Goal: Information Seeking & Learning: Learn about a topic

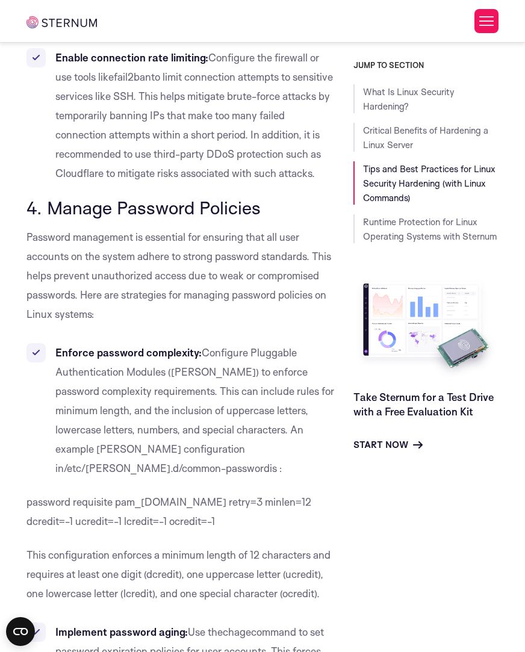
scroll to position [3893, 0]
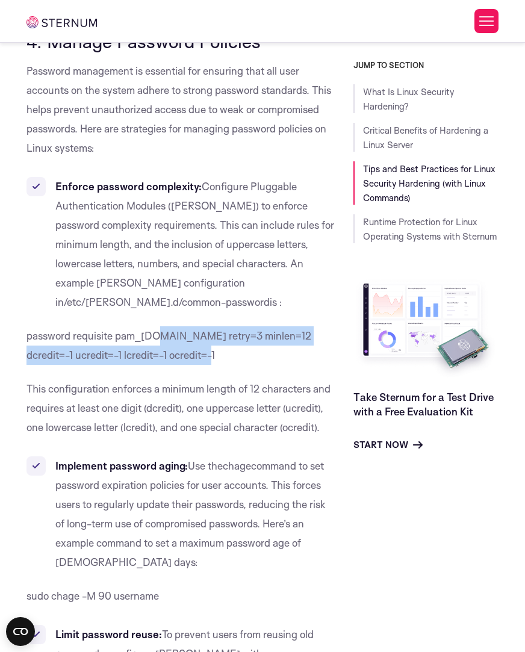
drag, startPoint x: 166, startPoint y: 268, endPoint x: 153, endPoint y: 257, distance: 17.1
click at [158, 326] on p "password requisite pam_[DOMAIN_NAME] retry=3 minlen=12 dcredit=-1 ucredit=-1 lc…" at bounding box center [180, 345] width 309 height 39
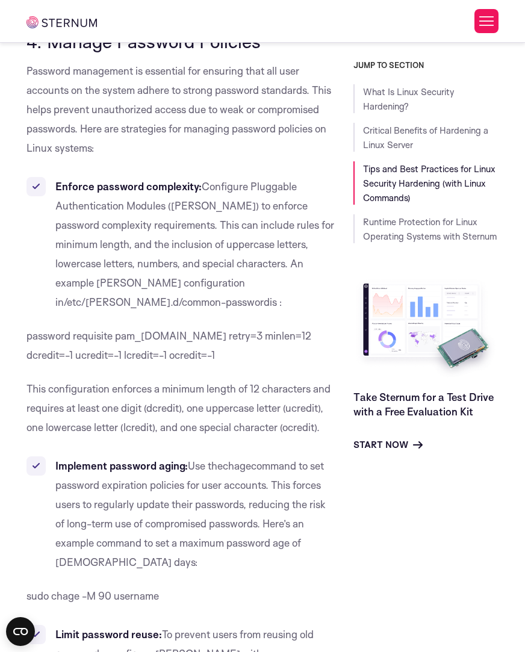
click at [125, 195] on li "Enforce password complexity: Configure Pluggable Authentication Modules (PAM) t…" at bounding box center [180, 244] width 309 height 135
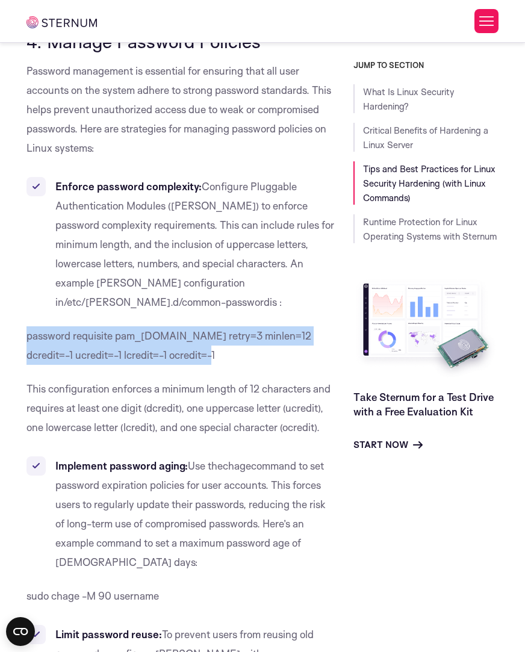
drag, startPoint x: 171, startPoint y: 276, endPoint x: 2, endPoint y: 258, distance: 170.1
copy span "password requisite pam_[DOMAIN_NAME] retry=3 minlen=12 dcredit=-1 ucredit=-1 lc…"
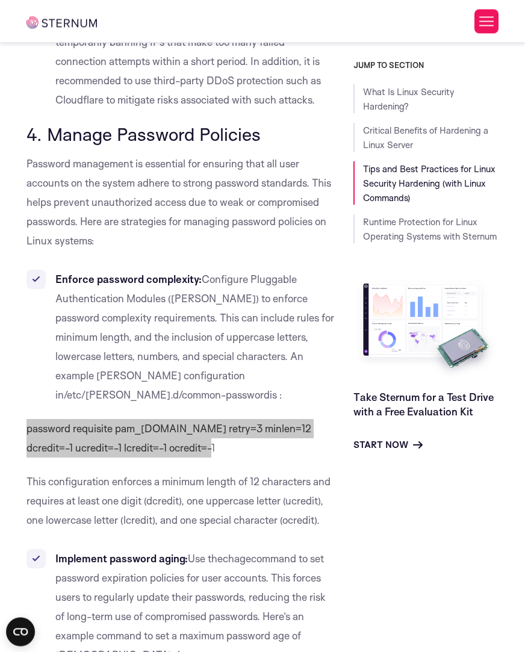
scroll to position [3810, 0]
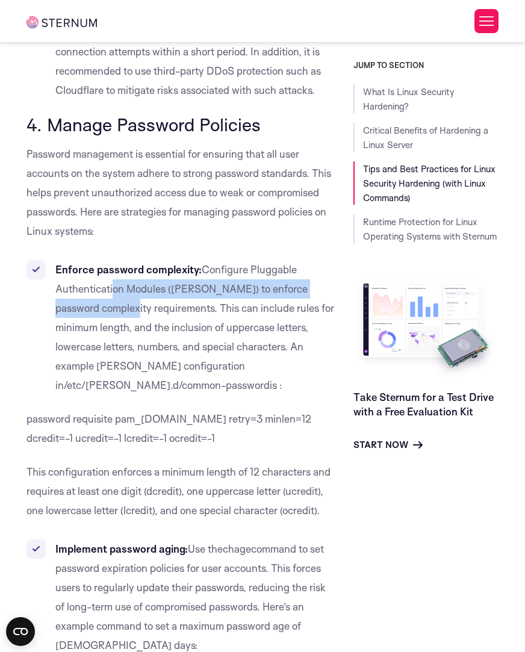
drag, startPoint x: 121, startPoint y: 239, endPoint x: 154, endPoint y: 292, distance: 62.2
click at [146, 283] on span "Configure Pluggable Authentication Modules ([PERSON_NAME]) to enforce password …" at bounding box center [194, 327] width 279 height 128
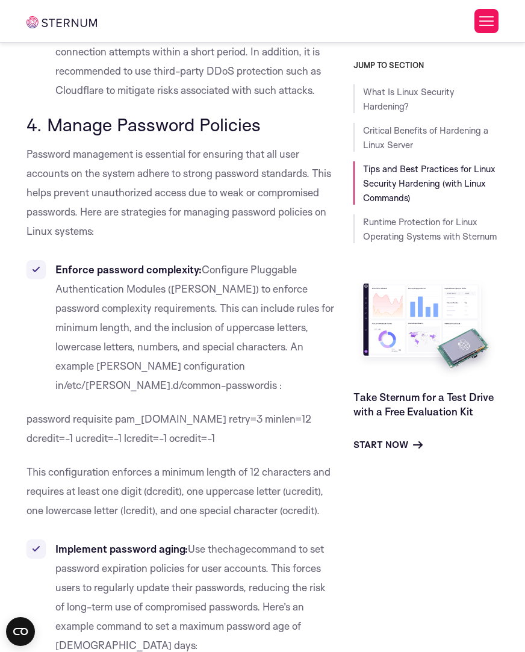
click at [186, 379] on span "/etc/[PERSON_NAME].d/common-password" at bounding box center [167, 385] width 206 height 13
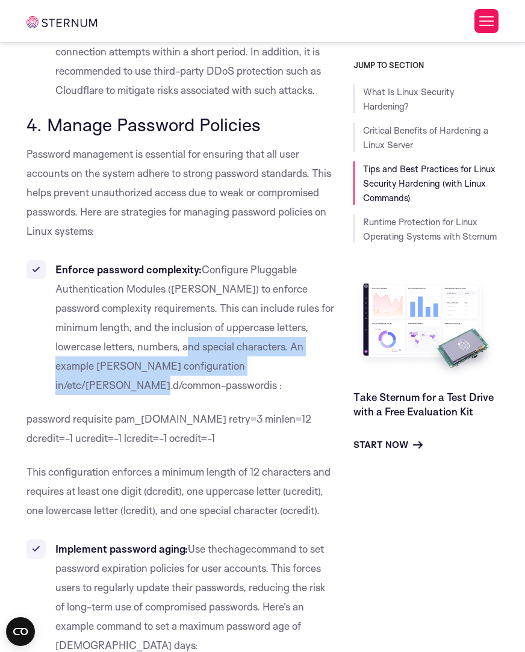
drag, startPoint x: 225, startPoint y: 308, endPoint x: 159, endPoint y: 282, distance: 71.3
click at [184, 296] on li "Enforce password complexity: Configure Pluggable Authentication Modules (PAM) t…" at bounding box center [180, 327] width 309 height 135
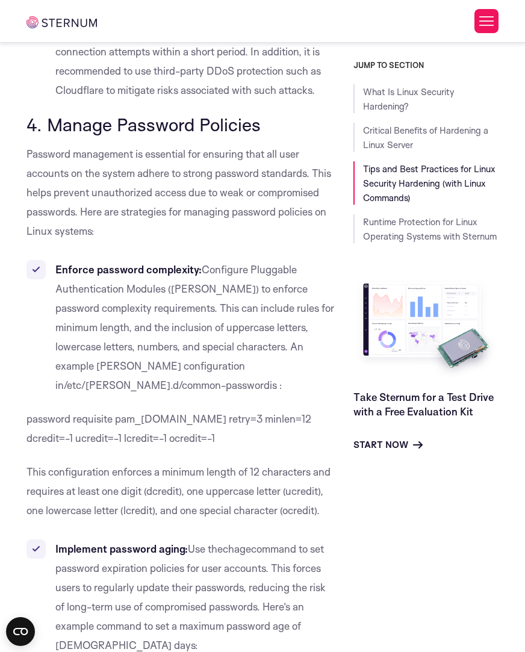
click at [132, 264] on span "Configure Pluggable Authentication Modules ([PERSON_NAME]) to enforce password …" at bounding box center [194, 327] width 279 height 128
drag, startPoint x: 270, startPoint y: 308, endPoint x: 130, endPoint y: 307, distance: 140.3
click at [130, 379] on span "/etc/[PERSON_NAME].d/common-password" at bounding box center [167, 385] width 206 height 13
copy span "/etc/[PERSON_NAME].d/common-password"
click at [219, 410] on p "password requisite pam_[DOMAIN_NAME] retry=3 minlen=12 dcredit=-1 ucredit=-1 lc…" at bounding box center [180, 429] width 309 height 39
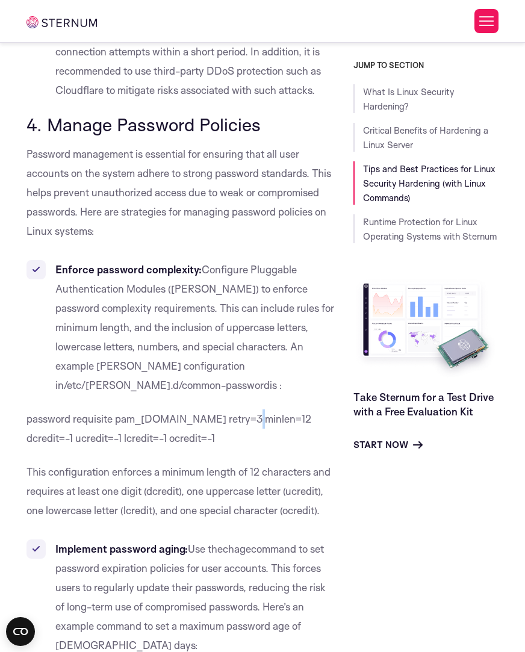
click at [241, 410] on p "password requisite pam_[DOMAIN_NAME] retry=3 minlen=12 dcredit=-1 ucredit=-1 lc…" at bounding box center [180, 429] width 309 height 39
click at [235, 413] on span "password requisite pam_[DOMAIN_NAME] retry=3 minlen=12 dcredit=-1 ucredit=-1 lc…" at bounding box center [168, 429] width 285 height 32
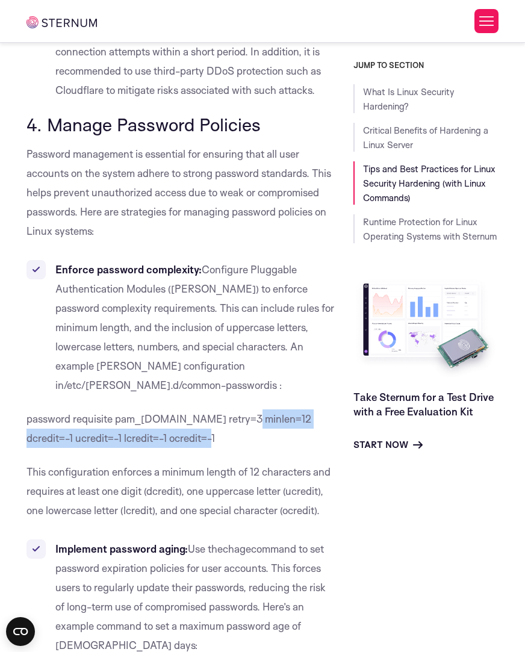
drag, startPoint x: 238, startPoint y: 342, endPoint x: 170, endPoint y: 367, distance: 73.0
click at [189, 410] on p "password requisite pam_[DOMAIN_NAME] retry=3 minlen=12 dcredit=-1 ucredit=-1 lc…" at bounding box center [180, 429] width 309 height 39
copy span "minlen=12 dcredit=-1 ucredit=-1 lcredit=-1 ocredit=-1"
click at [157, 413] on span "password requisite pam_[DOMAIN_NAME] retry=3 minlen=12 dcredit=-1 ucredit=-1 lc…" at bounding box center [168, 429] width 285 height 32
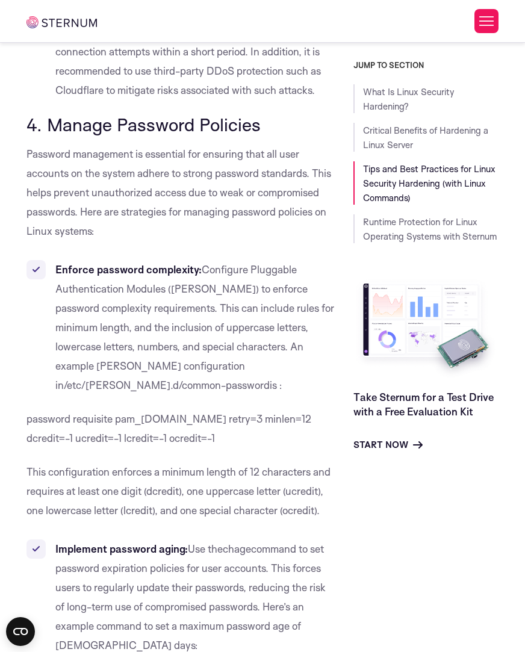
click at [172, 410] on p "password requisite pam_[DOMAIN_NAME] retry=3 minlen=12 dcredit=-1 ucredit=-1 lc…" at bounding box center [180, 429] width 309 height 39
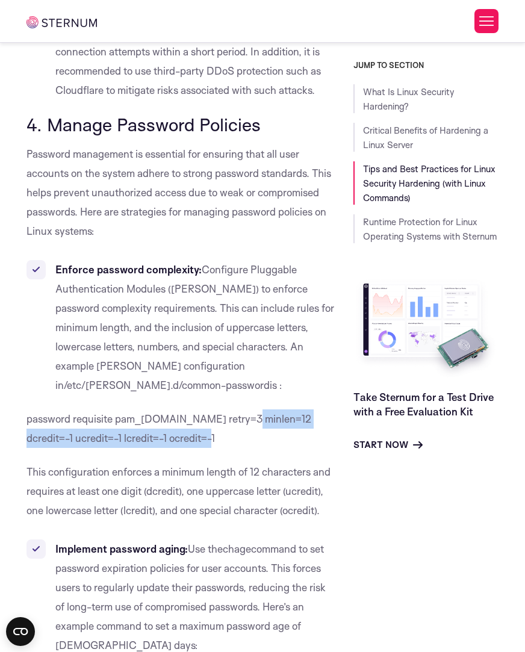
drag, startPoint x: 128, startPoint y: 344, endPoint x: 238, endPoint y: 344, distance: 110.2
click at [238, 410] on p "password requisite pam_[DOMAIN_NAME] retry=3 minlen=12 dcredit=-1 ucredit=-1 lc…" at bounding box center [180, 429] width 309 height 39
copy span "minlen=12 dcredit=-1 ucredit=-1 lcredit=-1 ocredit=-1"
click at [198, 410] on p "password requisite pam_[DOMAIN_NAME] retry=3 minlen=12 dcredit=-1 ucredit=-1 lc…" at bounding box center [180, 429] width 309 height 39
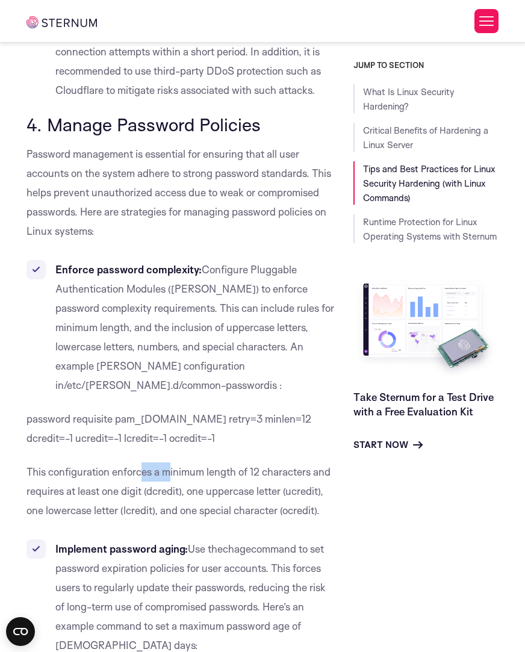
drag, startPoint x: 154, startPoint y: 399, endPoint x: 197, endPoint y: 413, distance: 45.7
click at [172, 463] on p "This configuration enforces a minimum length of 12 characters and requires at l…" at bounding box center [180, 492] width 309 height 58
click at [211, 485] on span "), one uppercase letter (" at bounding box center [232, 491] width 107 height 13
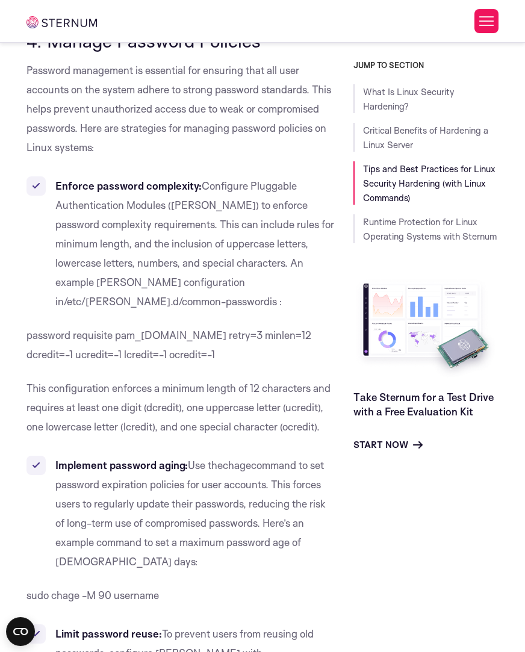
scroll to position [3977, 0]
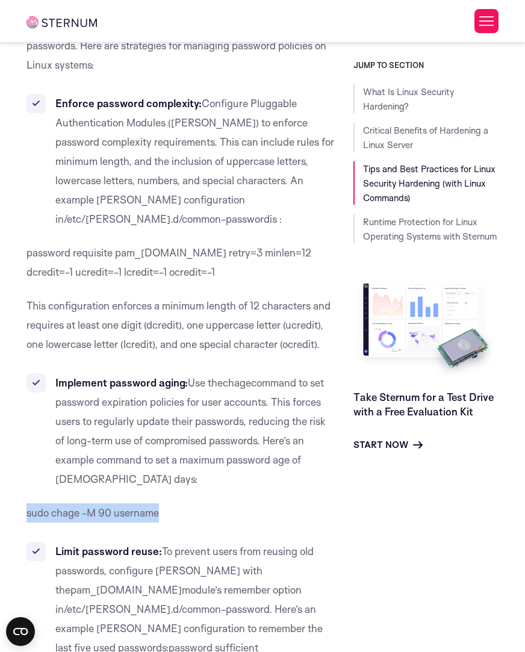
drag, startPoint x: 166, startPoint y: 437, endPoint x: 15, endPoint y: 434, distance: 150.6
copy span "sudo chage -M 90 username"
click at [187, 373] on li "Implement password aging: Use the chage command to set password expiration poli…" at bounding box center [180, 431] width 309 height 116
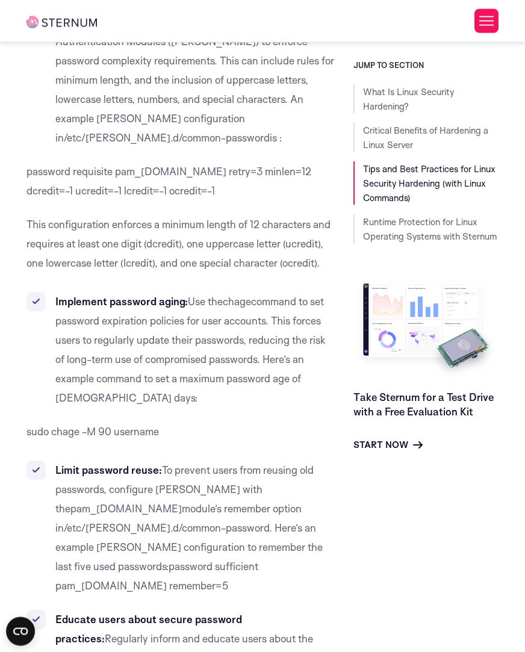
scroll to position [4060, 0]
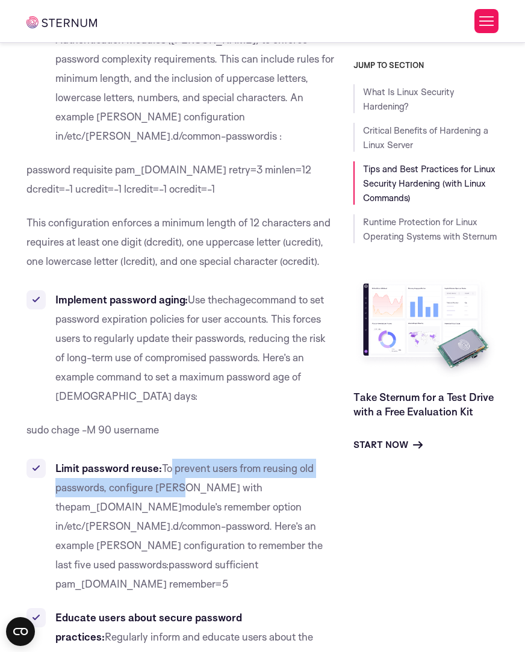
drag, startPoint x: 180, startPoint y: 404, endPoint x: 195, endPoint y: 422, distance: 23.5
click at [190, 459] on li "Limit password reuse: To prevent users from reusing old passwords, configure PA…" at bounding box center [180, 526] width 309 height 135
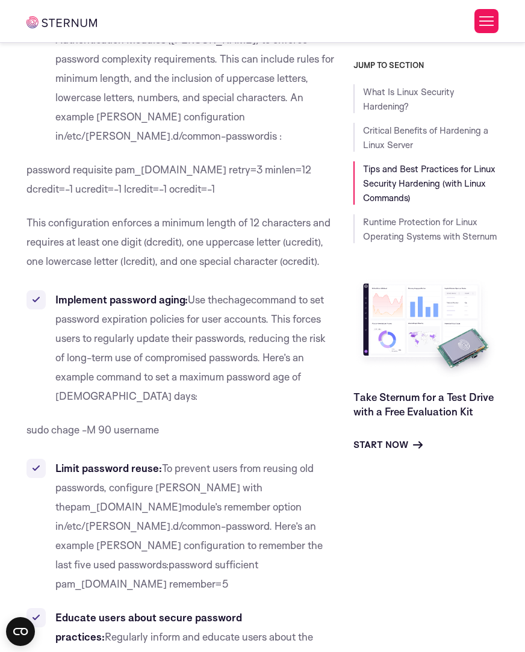
click at [251, 520] on span ". Here’s an example [PERSON_NAME] configuration to remember the last five used …" at bounding box center [188, 545] width 267 height 51
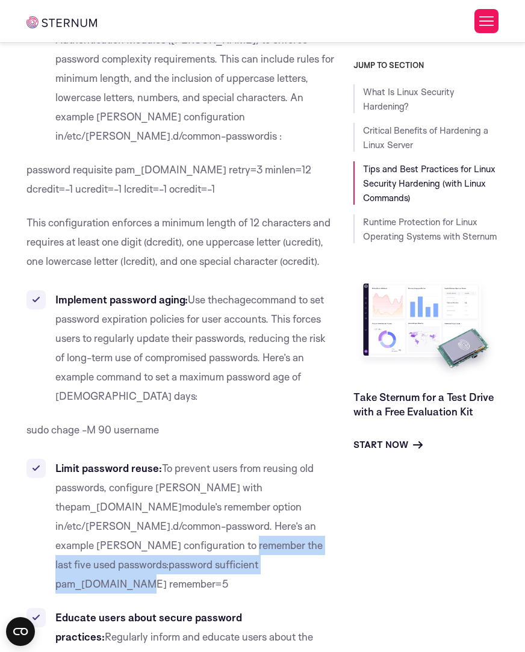
drag, startPoint x: 269, startPoint y: 466, endPoint x: 239, endPoint y: 446, distance: 35.9
click at [243, 459] on li "Limit password reuse: To prevent users from reusing old passwords, configure PA…" at bounding box center [180, 526] width 309 height 135
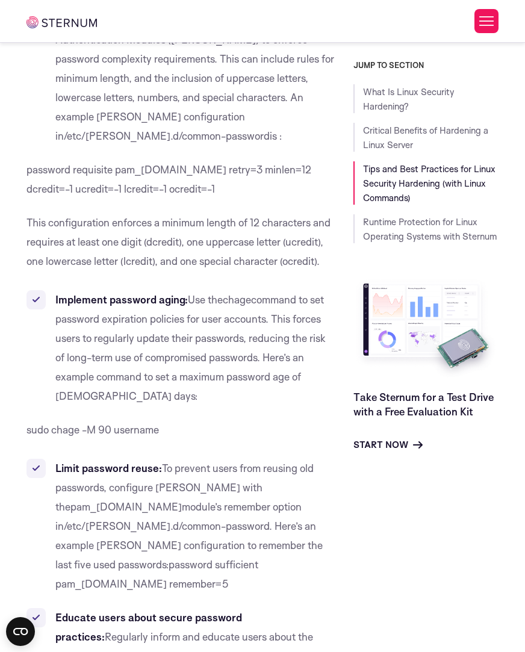
click at [207, 520] on span "/etc/[PERSON_NAME].d/common-password" at bounding box center [166, 526] width 205 height 13
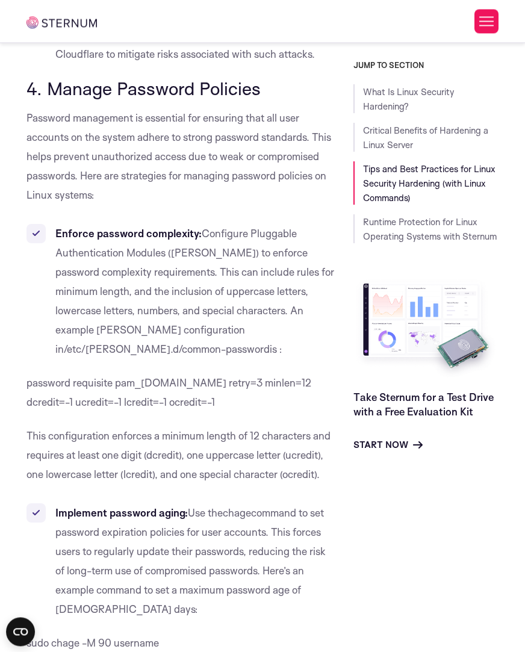
scroll to position [3893, 0]
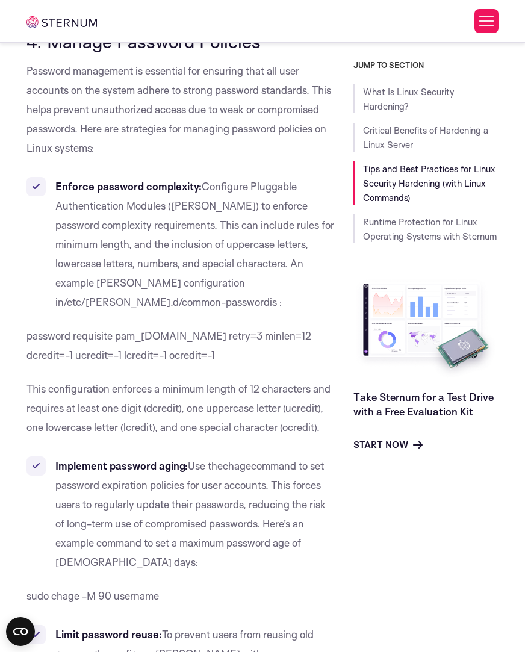
drag, startPoint x: 78, startPoint y: 477, endPoint x: 86, endPoint y: 413, distance: 64.3
click at [73, 456] on li "Implement password aging: Use the chage command to set password expiration poli…" at bounding box center [180, 514] width 309 height 116
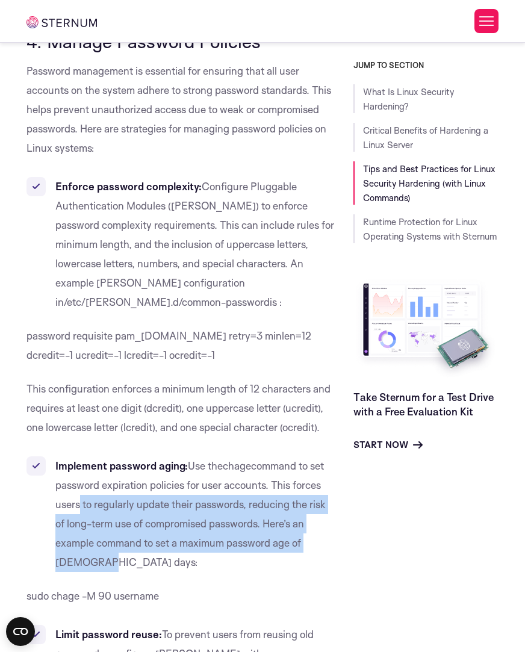
click at [187, 460] on span "command to set password expiration policies for user accounts. This forces user…" at bounding box center [190, 514] width 270 height 109
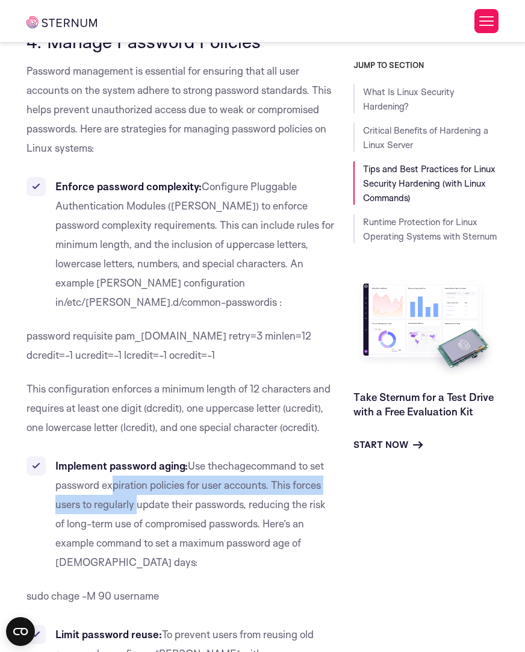
drag, startPoint x: 105, startPoint y: 408, endPoint x: 157, endPoint y: 441, distance: 61.5
click at [142, 460] on span "command to set password expiration policies for user accounts. This forces user…" at bounding box center [190, 514] width 270 height 109
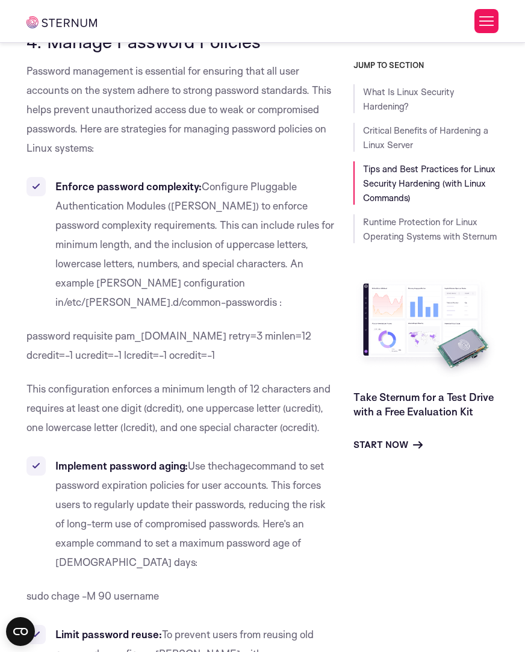
click at [203, 461] on span "command to set password expiration policies for user accounts. This forces user…" at bounding box center [190, 514] width 270 height 109
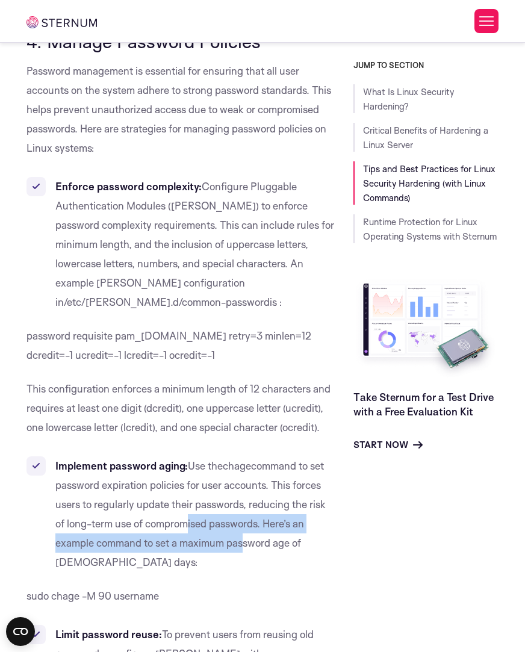
click at [185, 456] on li "Implement password aging: Use the chage command to set password expiration poli…" at bounding box center [180, 514] width 309 height 116
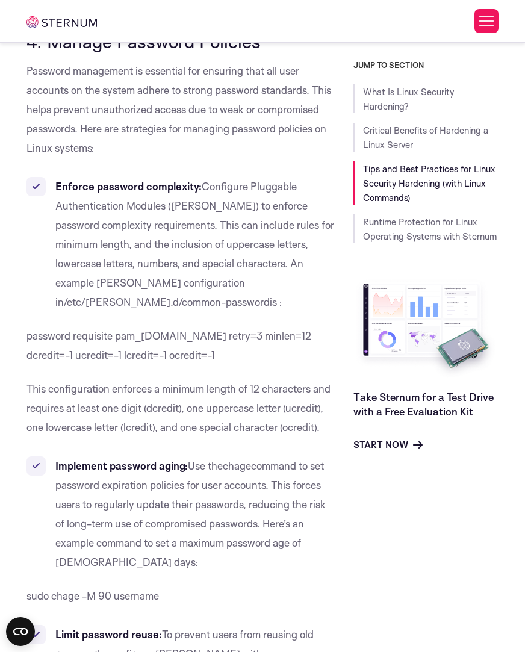
click at [173, 460] on span "command to set password expiration policies for user accounts. This forces user…" at bounding box center [190, 514] width 270 height 109
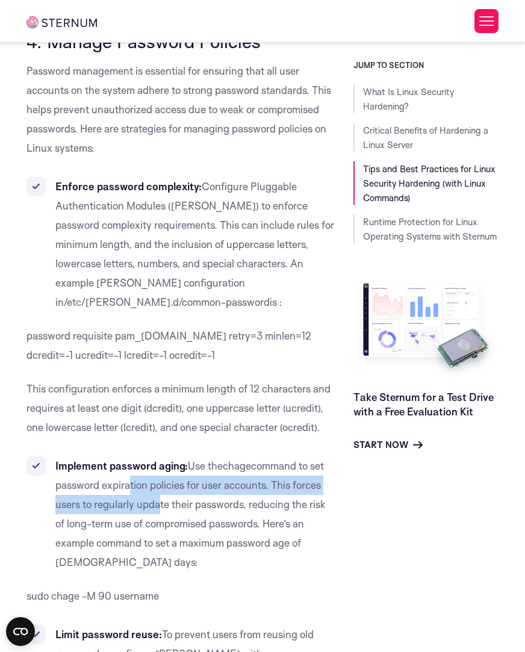
drag, startPoint x: 128, startPoint y: 418, endPoint x: 192, endPoint y: 466, distance: 79.5
click at [173, 460] on span "command to set password expiration policies for user accounts. This forces user…" at bounding box center [190, 514] width 270 height 109
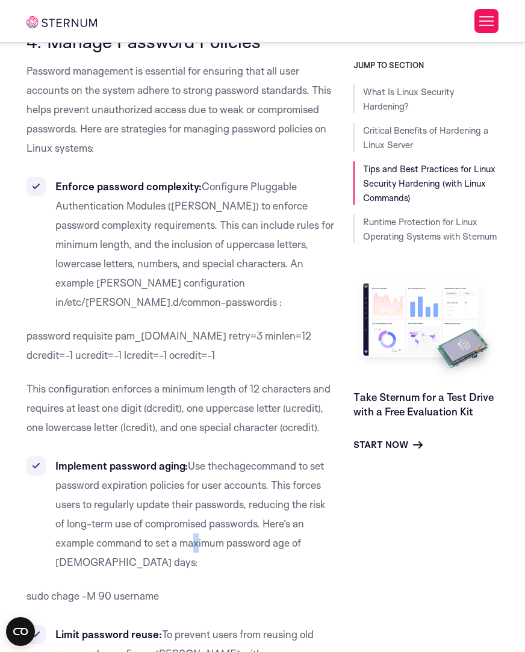
click at [193, 467] on span "command to set password expiration policies for user accounts. This forces user…" at bounding box center [190, 514] width 270 height 109
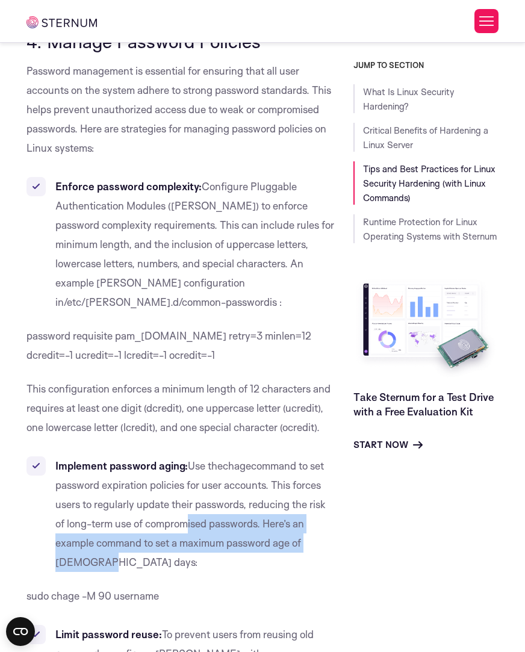
drag, startPoint x: 223, startPoint y: 475, endPoint x: 163, endPoint y: 438, distance: 70.5
click at [163, 456] on li "Implement password aging: Use the chage command to set password expiration poli…" at bounding box center [180, 514] width 309 height 116
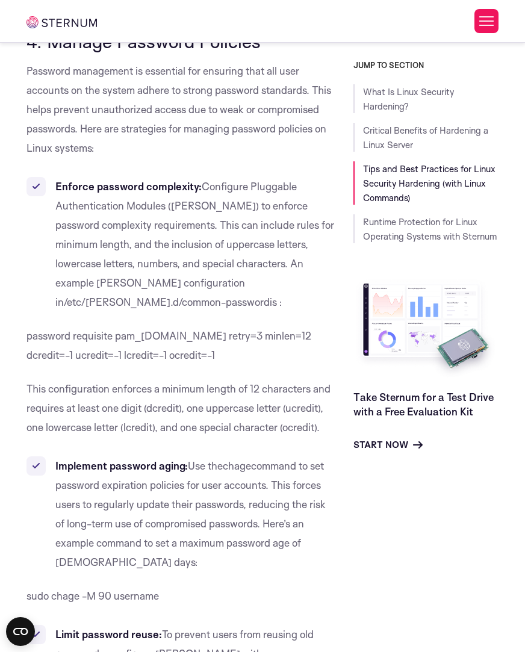
click at [134, 456] on li "Implement password aging: Use the chage command to set password expiration poli…" at bounding box center [180, 514] width 309 height 116
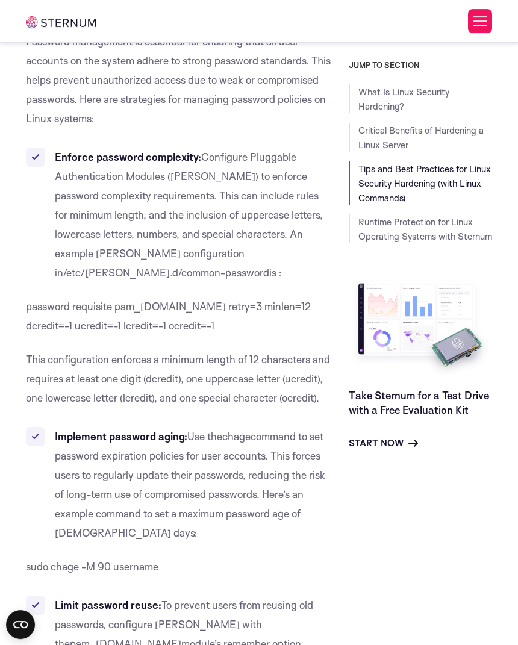
scroll to position [4054, 0]
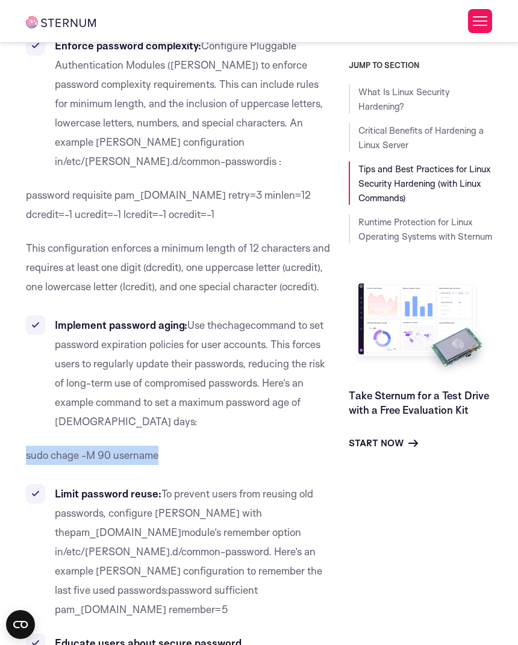
drag, startPoint x: 113, startPoint y: 493, endPoint x: 21, endPoint y: 497, distance: 91.6
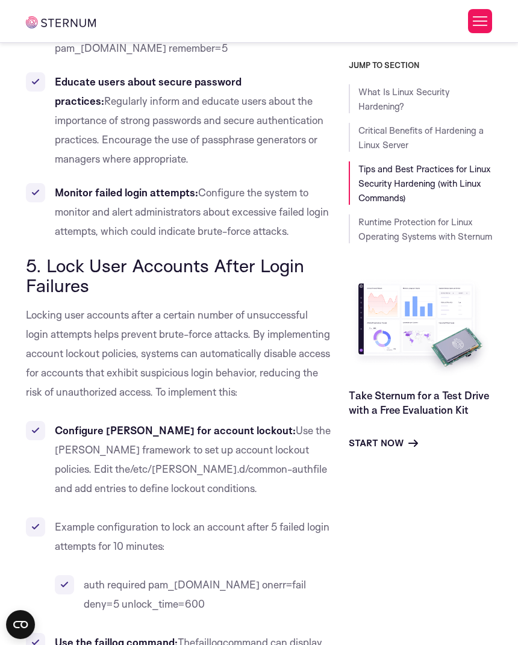
scroll to position [4635, 0]
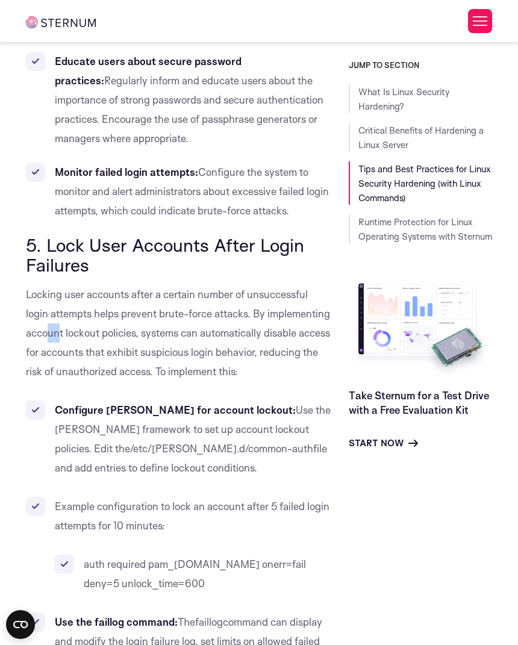
drag, startPoint x: 110, startPoint y: 352, endPoint x: 128, endPoint y: 366, distance: 22.3
click at [128, 366] on span "Locking user accounts after a certain number of unsuccessful login attempts hel…" at bounding box center [178, 333] width 304 height 90
click at [259, 460] on li "Configure [PERSON_NAME] for account lockout: Use the [PERSON_NAME] framework to…" at bounding box center [178, 438] width 305 height 77
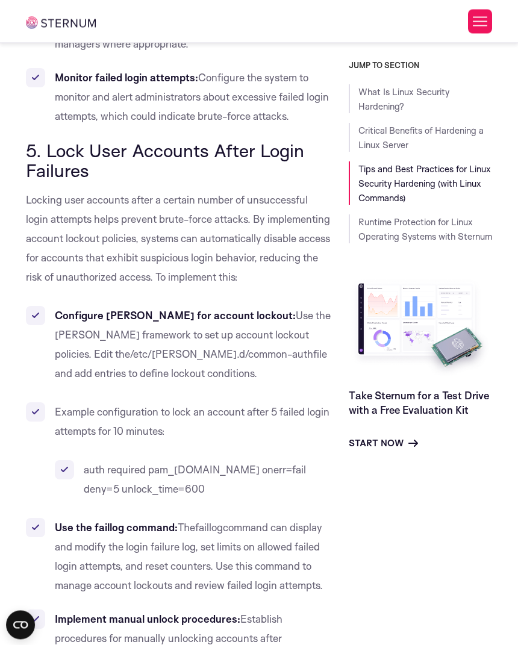
scroll to position [4802, 0]
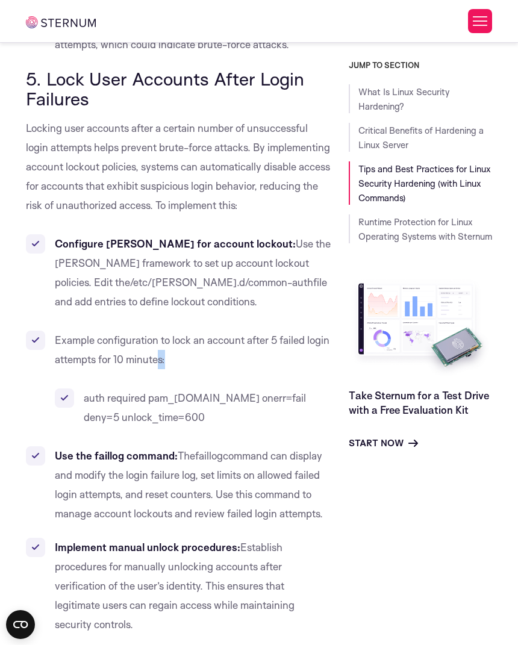
drag, startPoint x: 207, startPoint y: 378, endPoint x: 179, endPoint y: 376, distance: 27.2
click at [179, 376] on li "Example configuration to lock an account after 5 failed login attempts for 10 m…" at bounding box center [178, 379] width 305 height 96
click at [143, 366] on li "Example configuration to lock an account after 5 failed login attempts for 10 m…" at bounding box center [178, 379] width 305 height 96
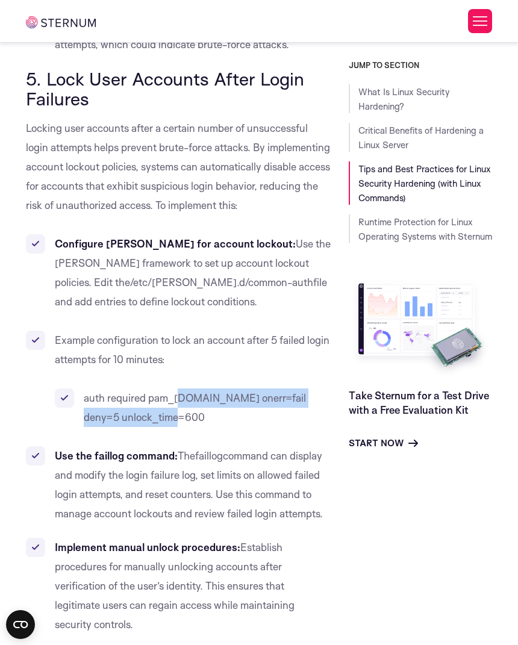
drag, startPoint x: 182, startPoint y: 434, endPoint x: 162, endPoint y: 387, distance: 51.2
click at [168, 399] on li "Example configuration to lock an account after 5 failed login attempts for 10 m…" at bounding box center [178, 379] width 305 height 96
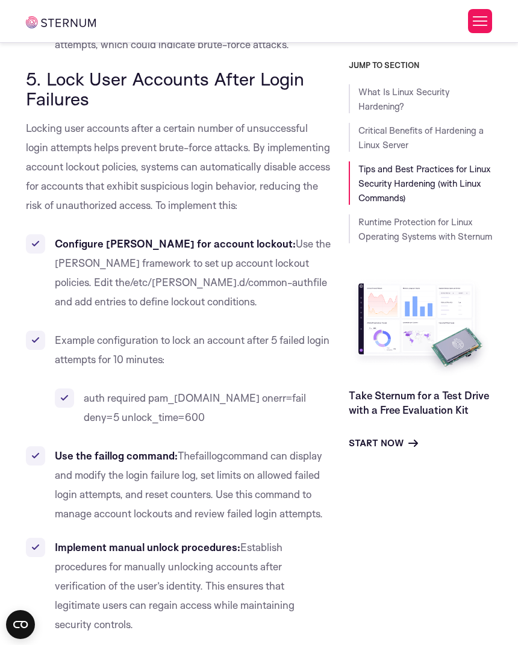
click at [139, 370] on li "Example configuration to lock an account after 5 failed login attempts for 10 m…" at bounding box center [178, 379] width 305 height 96
drag, startPoint x: 107, startPoint y: 357, endPoint x: 151, endPoint y: 380, distance: 49.3
click at [147, 366] on span "Example configuration to lock an account after 5 failed login attempts for 10 m…" at bounding box center [192, 350] width 275 height 32
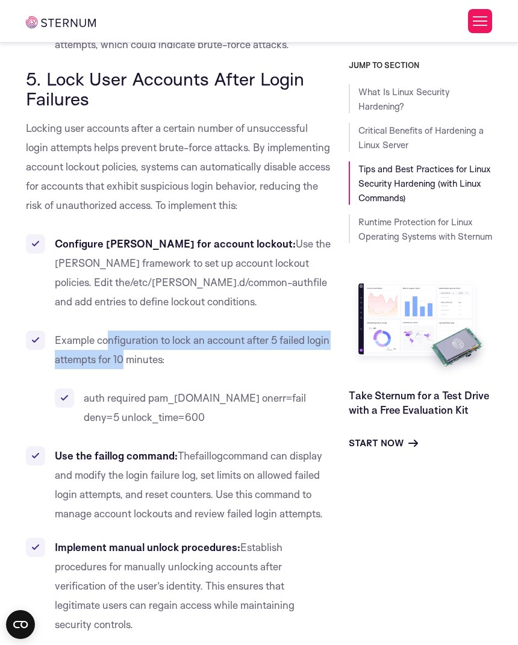
click at [181, 390] on li "Example configuration to lock an account after 5 failed login attempts for 10 m…" at bounding box center [178, 379] width 305 height 96
drag, startPoint x: 163, startPoint y: 369, endPoint x: 152, endPoint y: 369, distance: 10.2
click at [158, 369] on li "Example configuration to lock an account after 5 failed login attempts for 10 m…" at bounding box center [178, 379] width 305 height 96
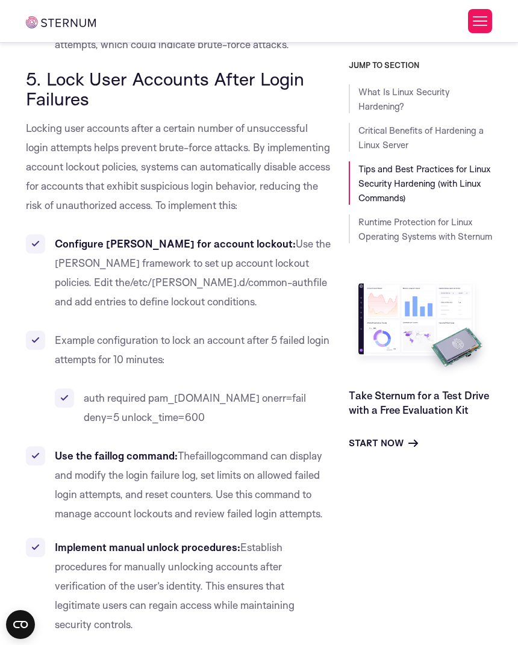
click at [135, 365] on span "Example configuration to lock an account after 5 failed login attempts for 10 m…" at bounding box center [192, 350] width 275 height 32
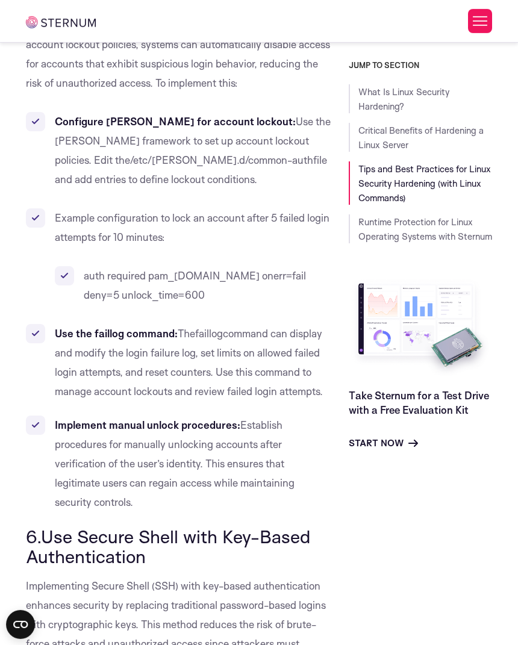
scroll to position [4885, 0]
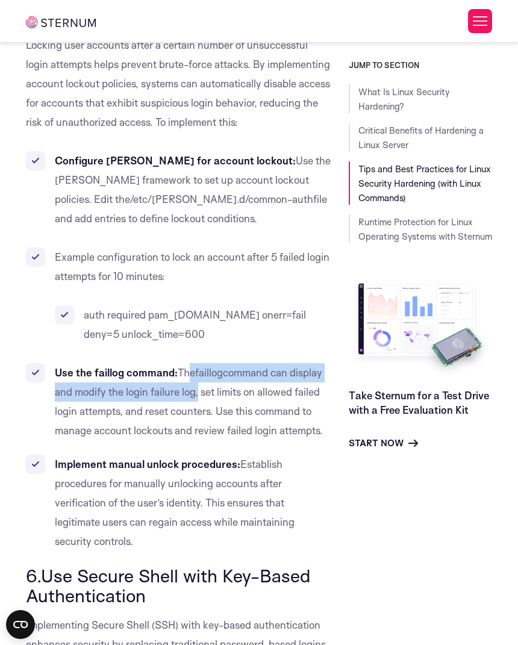
drag, startPoint x: 183, startPoint y: 389, endPoint x: 219, endPoint y: 428, distance: 53.3
click at [201, 407] on li "Use the faillog command: The faillog command can display and modify the login f…" at bounding box center [178, 401] width 305 height 77
click at [245, 439] on li "Use the faillog command: The faillog command can display and modify the login f…" at bounding box center [178, 401] width 305 height 77
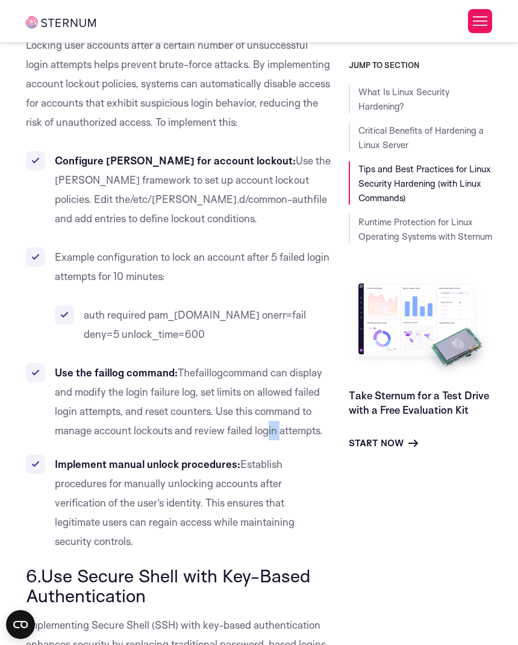
drag, startPoint x: 275, startPoint y: 449, endPoint x: 258, endPoint y: 435, distance: 21.8
click at [263, 439] on li "Use the faillog command: The faillog command can display and modify the login f…" at bounding box center [178, 401] width 305 height 77
click at [242, 422] on li "Use the faillog command: The faillog command can display and modify the login f…" at bounding box center [178, 401] width 305 height 77
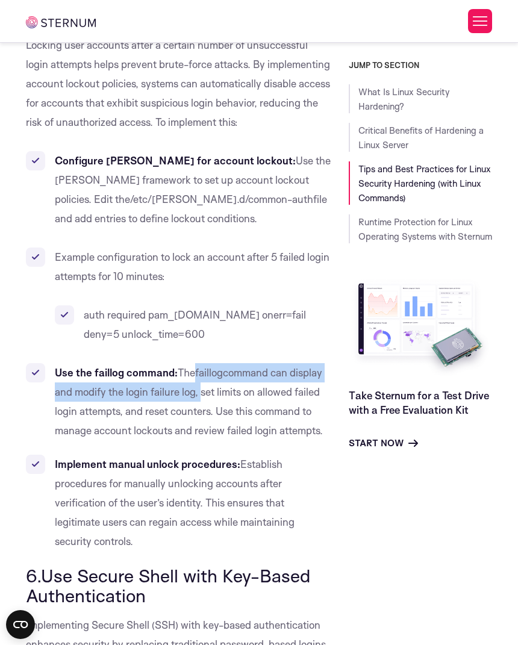
drag, startPoint x: 190, startPoint y: 389, endPoint x: 204, endPoint y: 410, distance: 24.7
click at [202, 408] on li "Use the faillog command: The faillog command can display and modify the login f…" at bounding box center [178, 401] width 305 height 77
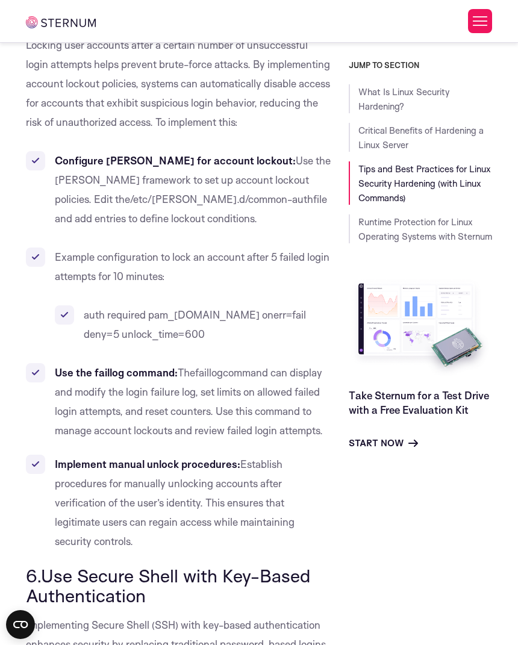
click at [252, 438] on li "Use the faillog command: The faillog command can display and modify the login f…" at bounding box center [178, 401] width 305 height 77
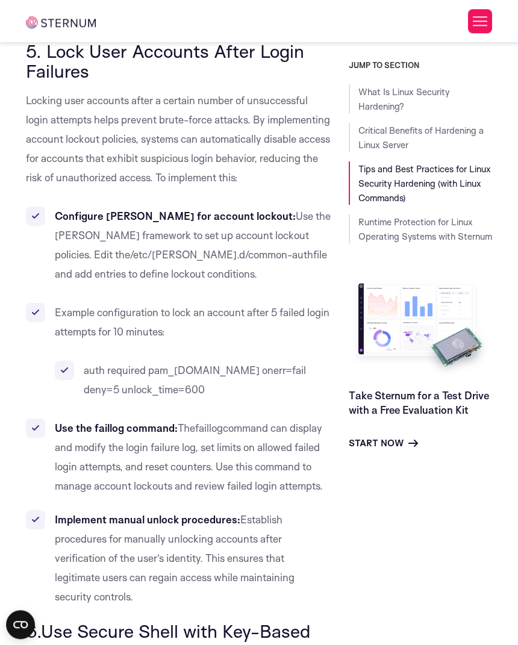
scroll to position [4802, 0]
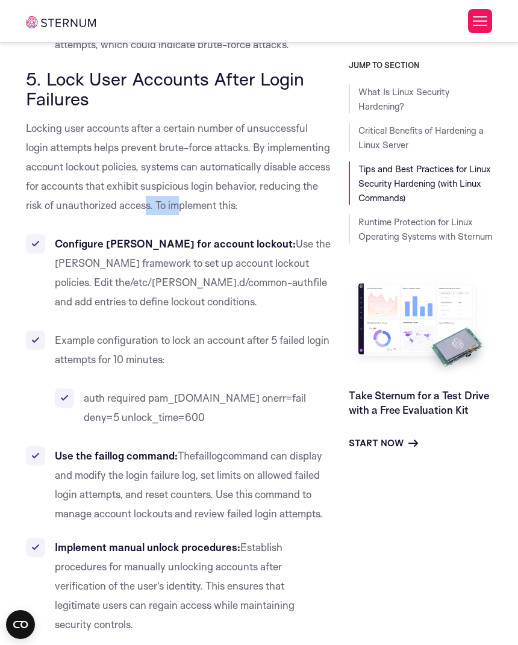
drag, startPoint x: 221, startPoint y: 221, endPoint x: 182, endPoint y: 211, distance: 39.7
click at [189, 213] on p "Locking user accounts after a certain number of unsuccessful login attempts hel…" at bounding box center [178, 167] width 305 height 96
drag, startPoint x: 136, startPoint y: 185, endPoint x: 187, endPoint y: 214, distance: 59.1
click at [136, 185] on span "Locking user accounts after a certain number of unsuccessful login attempts hel…" at bounding box center [178, 167] width 304 height 90
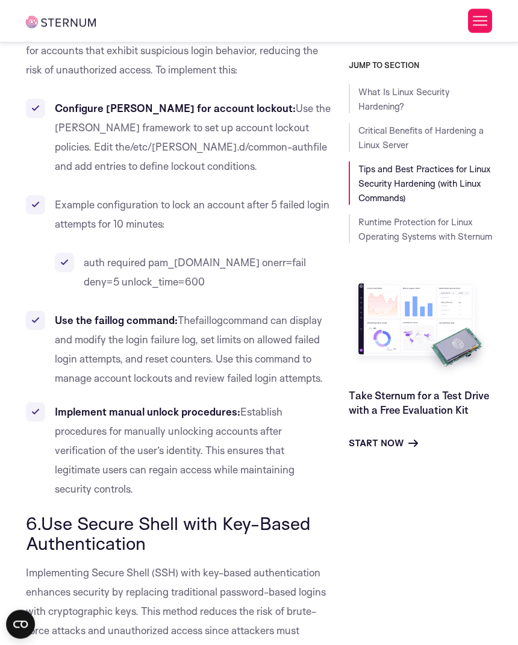
scroll to position [5051, 0]
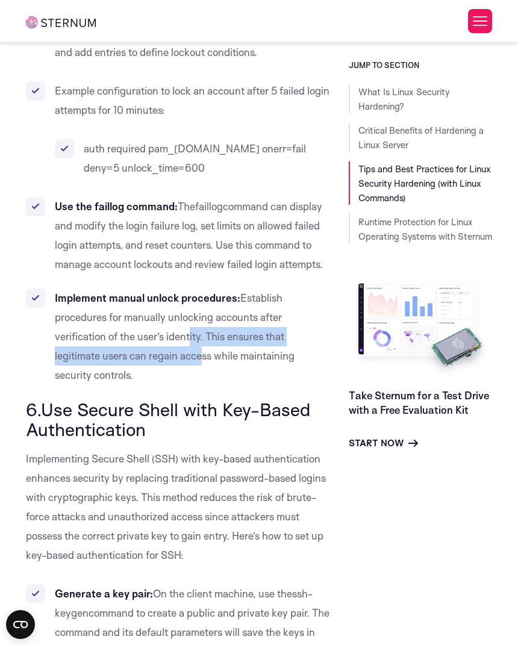
drag, startPoint x: 195, startPoint y: 361, endPoint x: 173, endPoint y: 330, distance: 37.7
click at [175, 335] on span "Establish procedures for manually unlocking accounts after verification of the …" at bounding box center [175, 336] width 240 height 90
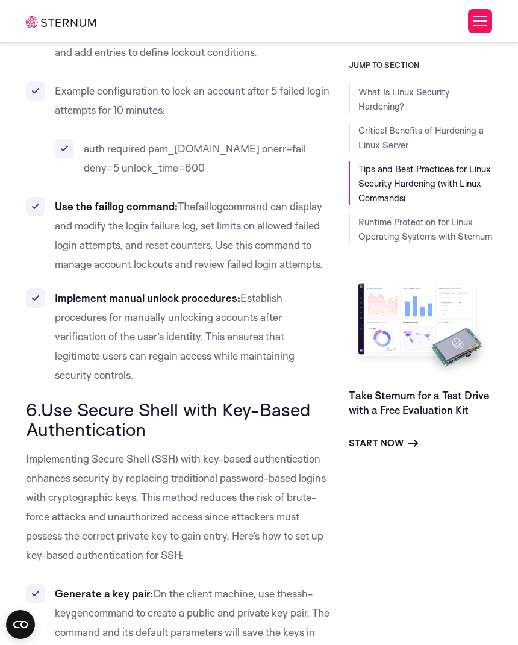
click at [196, 270] on span "command can display and modify the login failure log, set limits on allowed fai…" at bounding box center [189, 235] width 268 height 70
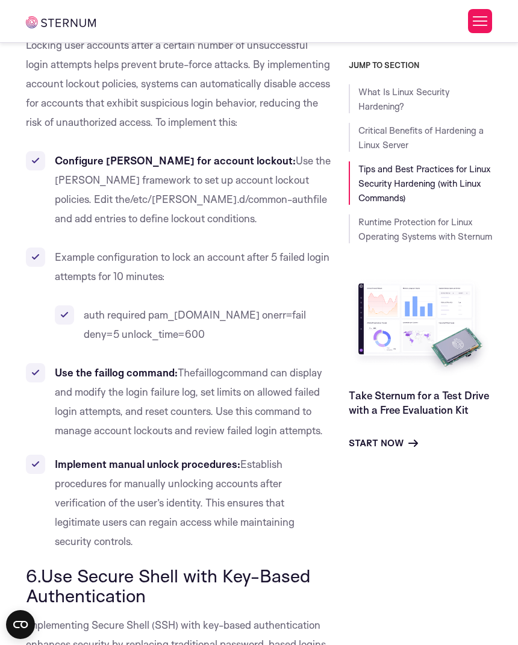
scroll to position [4719, 0]
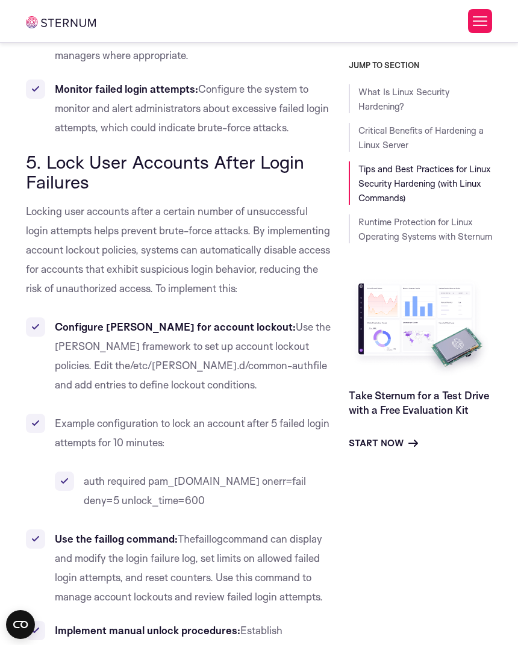
drag, startPoint x: 252, startPoint y: 304, endPoint x: 225, endPoint y: 294, distance: 28.8
click at [229, 297] on p "Locking user accounts after a certain number of unsuccessful login attempts hel…" at bounding box center [178, 250] width 305 height 96
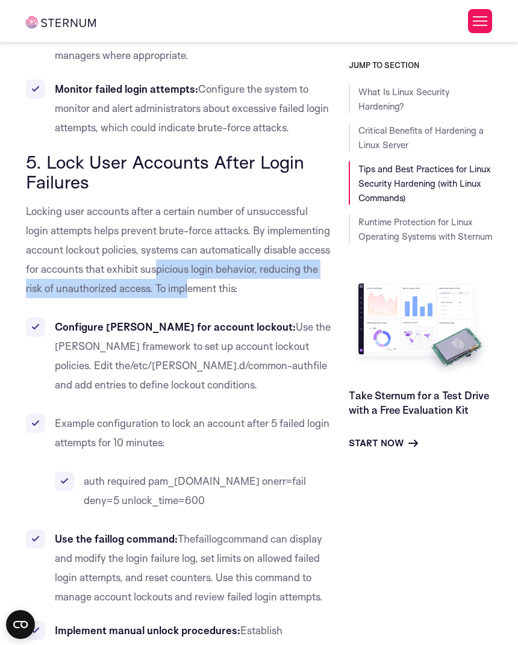
drag, startPoint x: 168, startPoint y: 265, endPoint x: 167, endPoint y: 259, distance: 6.1
click at [169, 265] on span "Locking user accounts after a certain number of unsuccessful login attempts hel…" at bounding box center [178, 250] width 304 height 90
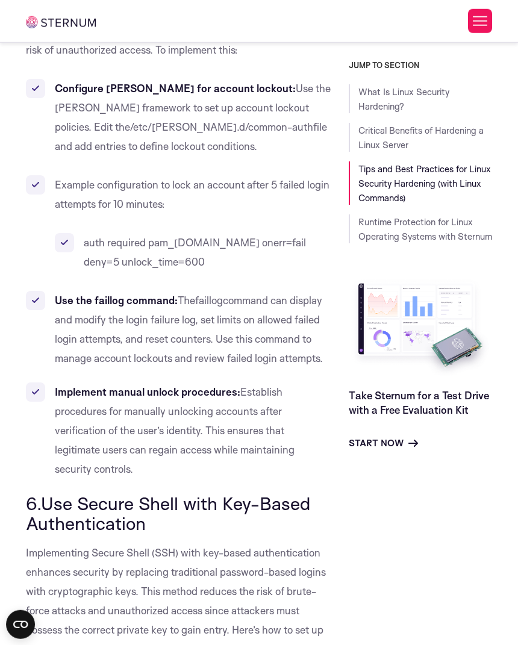
scroll to position [4968, 0]
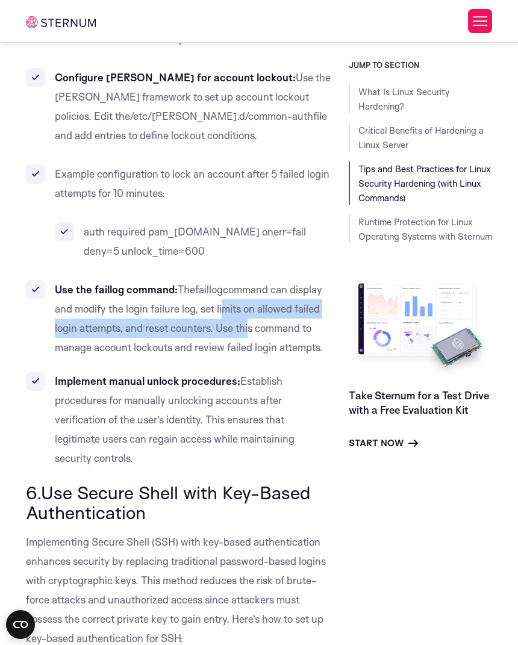
drag, startPoint x: 251, startPoint y: 354, endPoint x: 188, endPoint y: 319, distance: 72.0
click at [188, 319] on li "Use the faillog command: The faillog command can display and modify the login f…" at bounding box center [178, 318] width 305 height 77
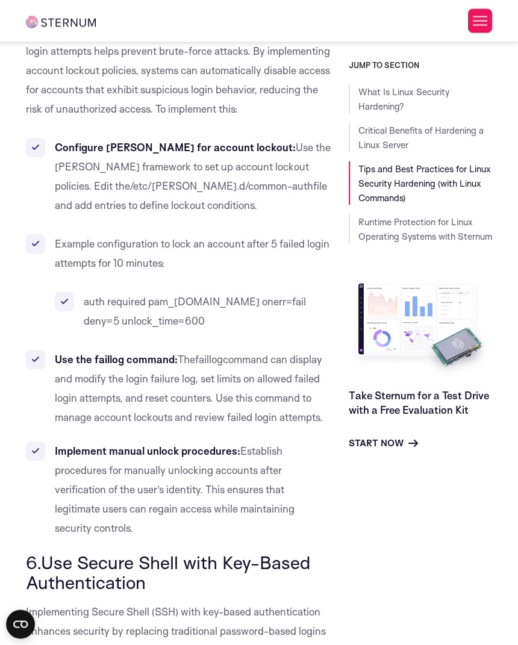
scroll to position [4885, 0]
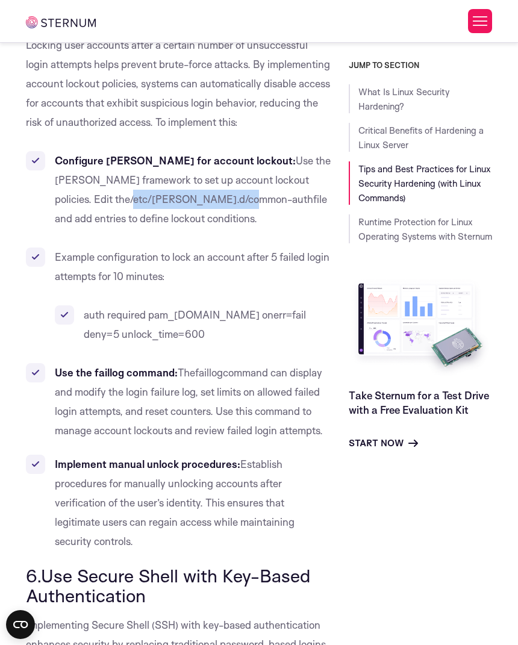
drag, startPoint x: 150, startPoint y: 217, endPoint x: 305, endPoint y: 199, distance: 155.8
click at [305, 199] on span "/etc/[PERSON_NAME].d/common-auth" at bounding box center [221, 199] width 183 height 13
copy span "/etc/[PERSON_NAME].d/common-auth"
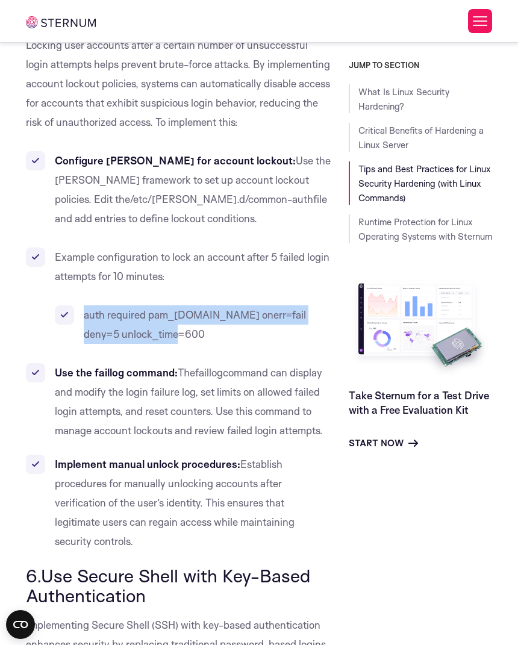
drag, startPoint x: 168, startPoint y: 354, endPoint x: 81, endPoint y: 332, distance: 90.0
click at [81, 332] on li "auth required pam_[DOMAIN_NAME] onerr=fail deny=5 unlock_time=600" at bounding box center [193, 324] width 276 height 39
copy span "auth required pam_[DOMAIN_NAME] onerr=fail deny=5 unlock_time=600"
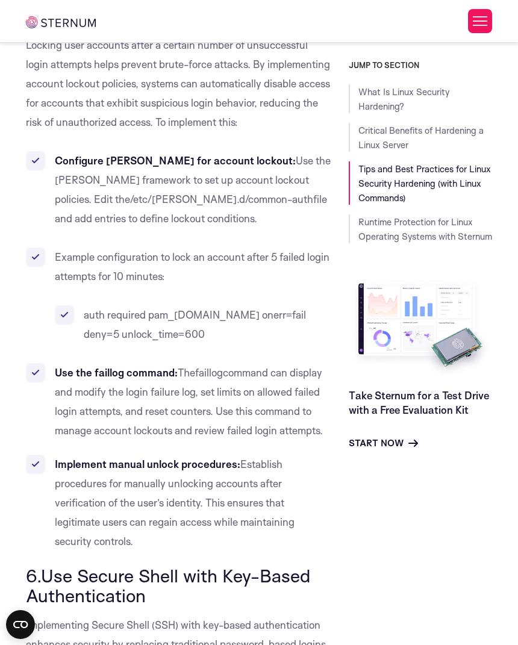
drag, startPoint x: 139, startPoint y: 502, endPoint x: 153, endPoint y: 519, distance: 21.8
click at [153, 519] on span "Establish procedures for manually unlocking accounts after verification of the …" at bounding box center [175, 503] width 240 height 90
click at [220, 546] on span "Establish procedures for manually unlocking accounts after verification of the …" at bounding box center [175, 503] width 240 height 90
drag, startPoint x: 235, startPoint y: 548, endPoint x: 203, endPoint y: 539, distance: 33.2
click at [203, 539] on li "Implement manual unlock procedures: Establish procedures for manually unlocking…" at bounding box center [178, 503] width 305 height 96
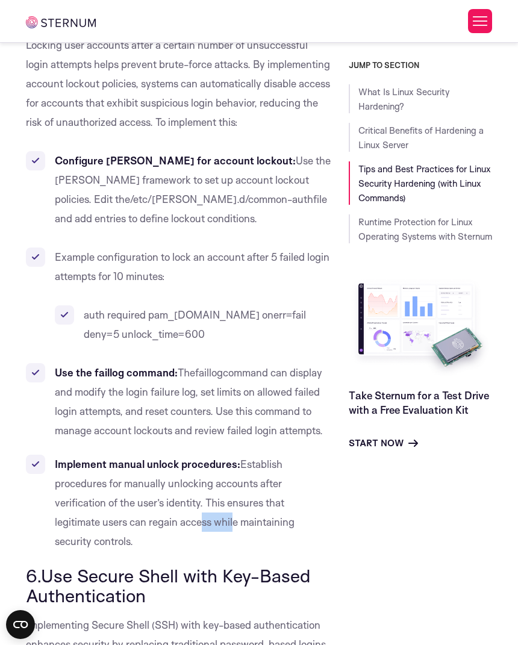
click at [157, 519] on span "Establish procedures for manually unlocking accounts after verification of the …" at bounding box center [175, 503] width 240 height 90
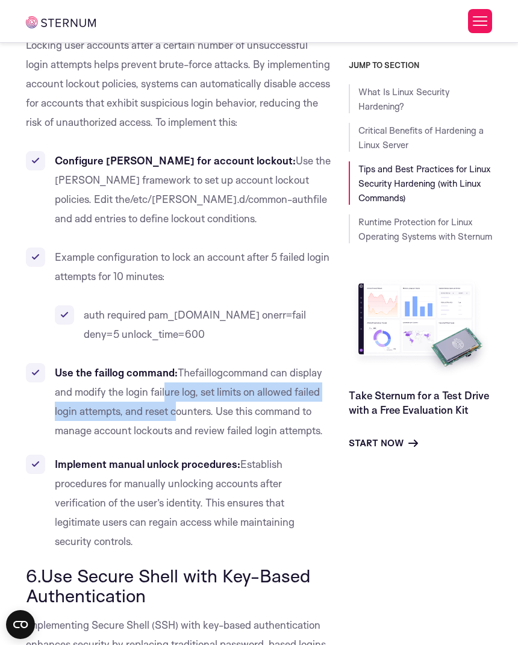
drag, startPoint x: 167, startPoint y: 413, endPoint x: 178, endPoint y: 426, distance: 17.6
click at [178, 426] on span "command can display and modify the login failure log, set limits on allowed fai…" at bounding box center [189, 401] width 268 height 70
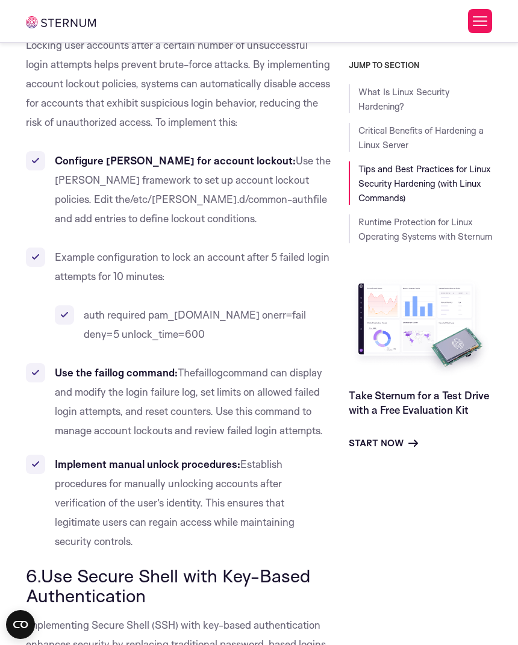
click at [224, 437] on span "command can display and modify the login failure log, set limits on allowed fai…" at bounding box center [189, 401] width 268 height 70
drag, startPoint x: 232, startPoint y: 452, endPoint x: 207, endPoint y: 435, distance: 29.9
click at [207, 435] on span "command can display and modify the login failure log, set limits on allowed fai…" at bounding box center [189, 401] width 268 height 70
click at [167, 414] on span "command can display and modify the login failure log, set limits on allowed fai…" at bounding box center [189, 401] width 268 height 70
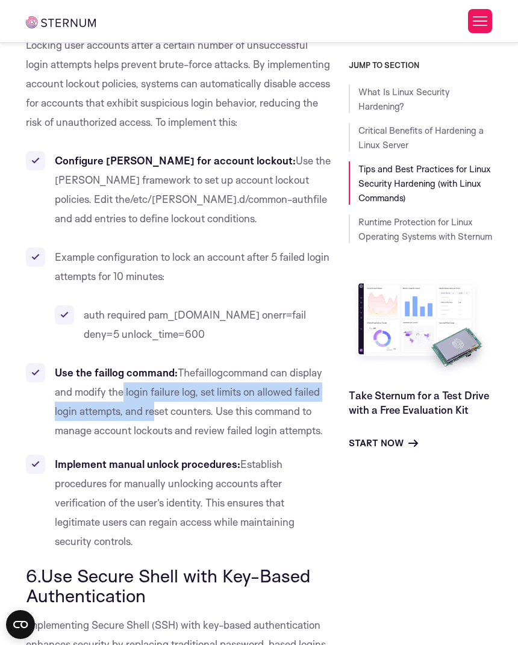
drag, startPoint x: 122, startPoint y: 402, endPoint x: 153, endPoint y: 429, distance: 41.0
click at [153, 429] on li "Use the faillog command: The faillog command can display and modify the login f…" at bounding box center [178, 401] width 305 height 77
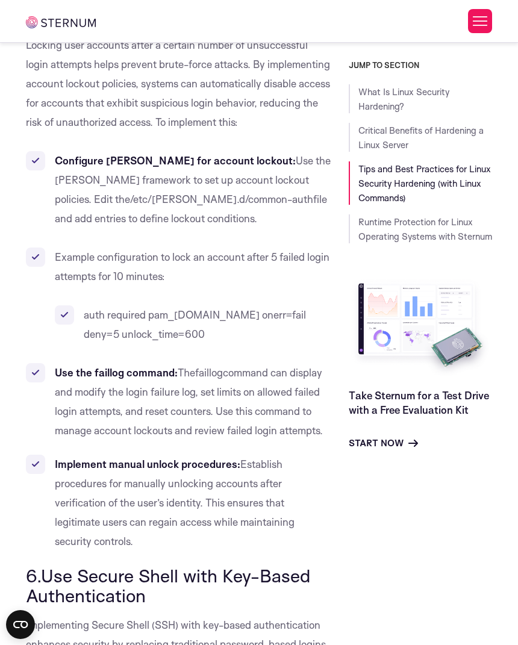
drag, startPoint x: 189, startPoint y: 443, endPoint x: 214, endPoint y: 444, distance: 26.0
click at [189, 440] on li "Use the faillog command: The faillog command can display and modify the login f…" at bounding box center [178, 401] width 305 height 77
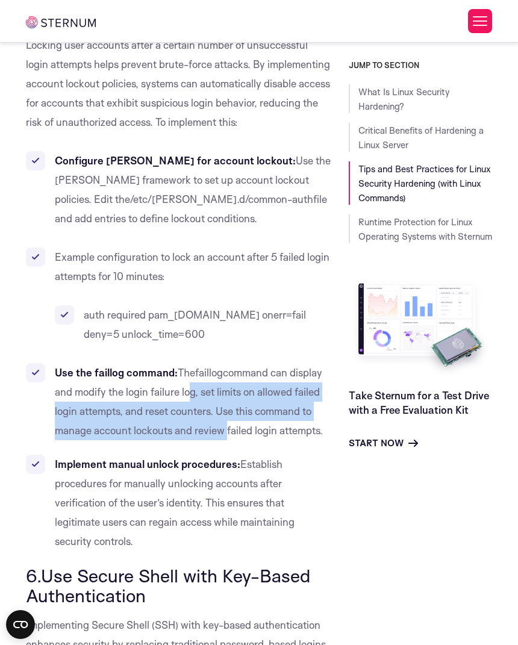
drag, startPoint x: 226, startPoint y: 444, endPoint x: 182, endPoint y: 416, distance: 52.8
click at [182, 416] on span "command can display and modify the login failure log, set limits on allowed fai…" at bounding box center [189, 401] width 268 height 70
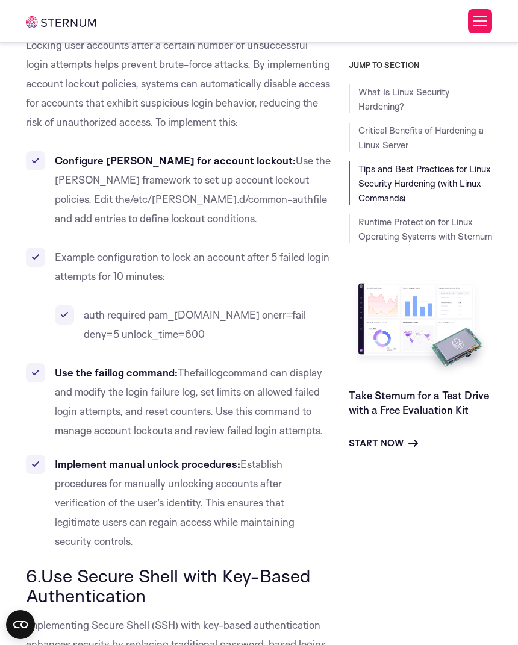
drag, startPoint x: 134, startPoint y: 405, endPoint x: 123, endPoint y: 401, distance: 11.4
click at [134, 405] on li "Use the faillog command: The faillog command can display and modify the login f…" at bounding box center [178, 401] width 305 height 77
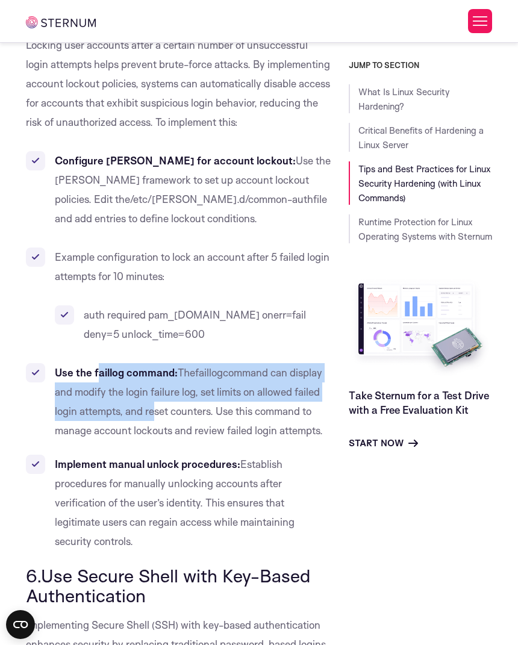
drag, startPoint x: 101, startPoint y: 399, endPoint x: 182, endPoint y: 432, distance: 87.6
click at [167, 426] on li "Use the faillog command: The faillog command can display and modify the login f…" at bounding box center [178, 401] width 305 height 77
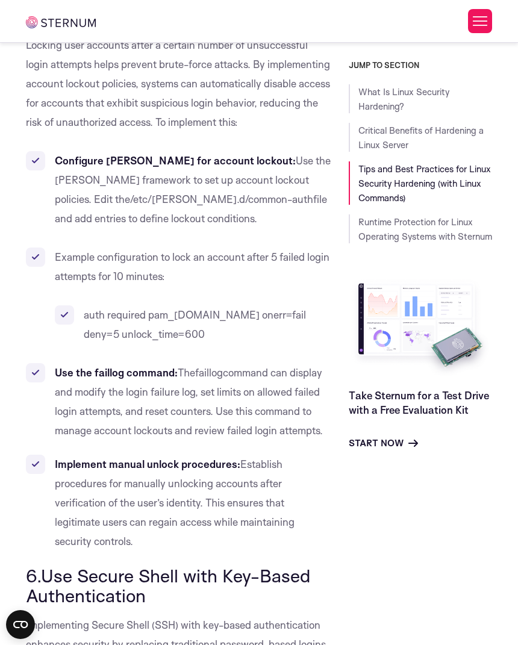
click at [214, 440] on li "Use the faillog command: The faillog command can display and modify the login f…" at bounding box center [178, 401] width 305 height 77
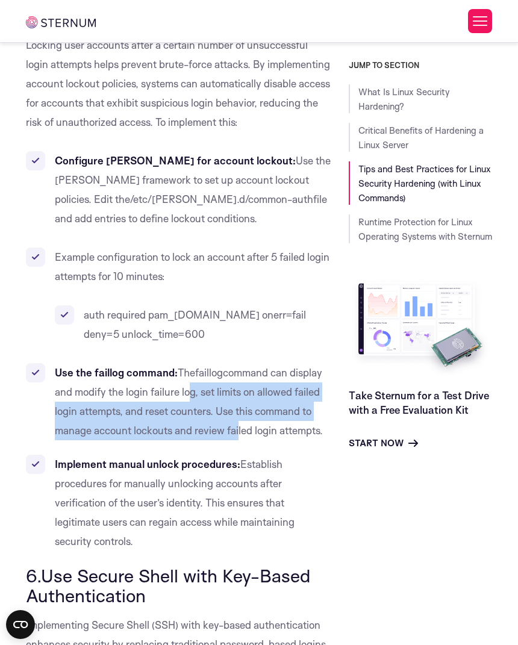
drag, startPoint x: 239, startPoint y: 442, endPoint x: 166, endPoint y: 410, distance: 79.8
click at [177, 412] on li "Use the faillog command: The faillog command can display and modify the login f…" at bounding box center [178, 401] width 305 height 77
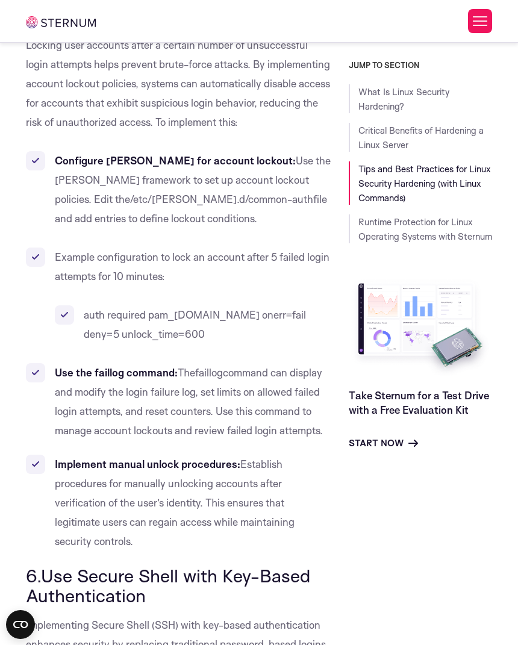
click at [166, 410] on span "command can display and modify the login failure log, set limits on allowed fai…" at bounding box center [189, 401] width 268 height 70
drag, startPoint x: 119, startPoint y: 403, endPoint x: 152, endPoint y: 416, distance: 36.2
click at [137, 411] on li "Use the faillog command: The faillog command can display and modify the login f…" at bounding box center [178, 401] width 305 height 77
click at [181, 422] on li "Use the faillog command: The faillog command can display and modify the login f…" at bounding box center [178, 401] width 305 height 77
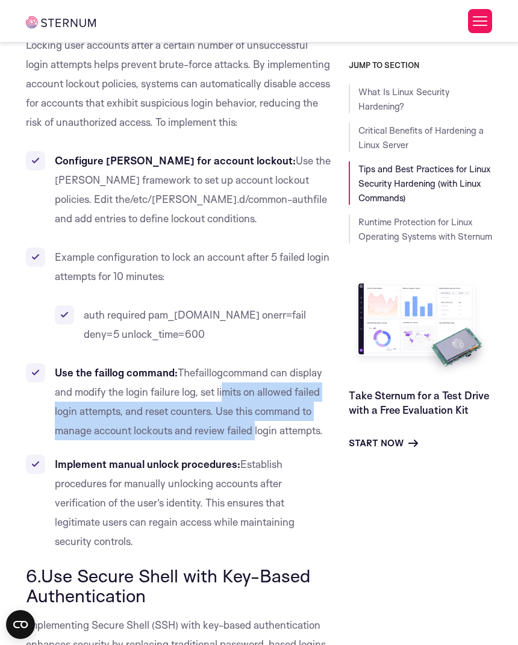
drag, startPoint x: 256, startPoint y: 443, endPoint x: 164, endPoint y: 408, distance: 98.2
click at [203, 413] on li "Use the faillog command: The faillog command can display and modify the login f…" at bounding box center [178, 401] width 305 height 77
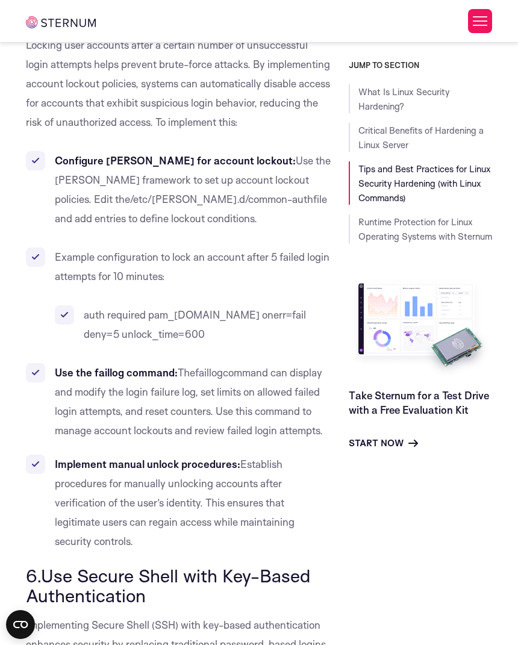
click at [160, 407] on span "command can display and modify the login failure log, set limits on allowed fai…" at bounding box center [189, 401] width 268 height 70
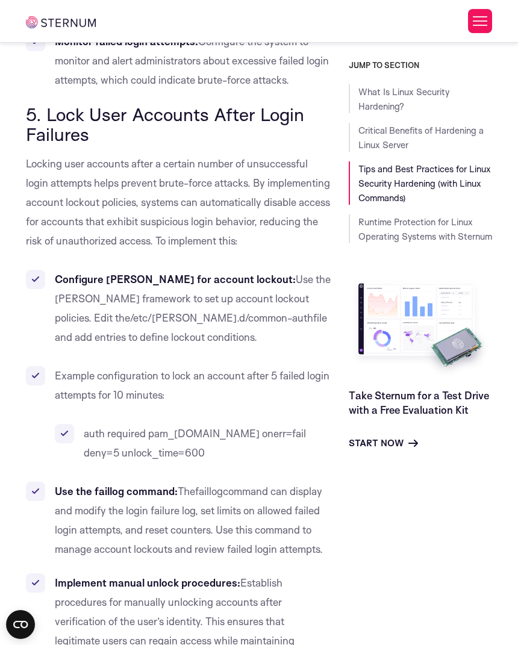
scroll to position [4802, 0]
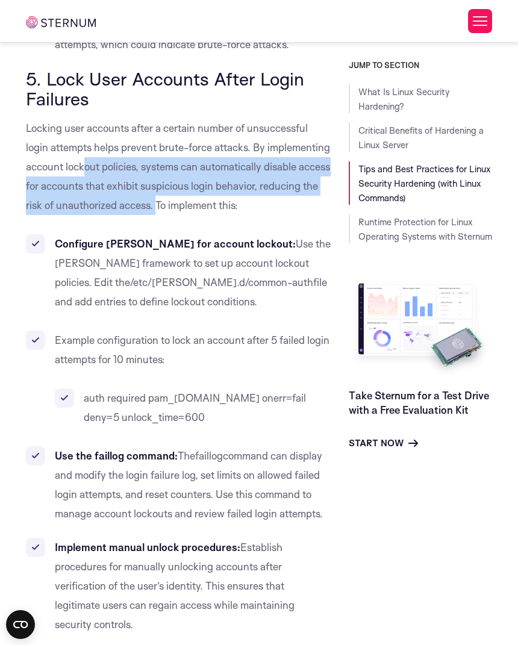
drag, startPoint x: 219, startPoint y: 232, endPoint x: 103, endPoint y: 175, distance: 129.0
click at [123, 180] on p "Locking user accounts after a certain number of unsuccessful login attempts hel…" at bounding box center [178, 167] width 305 height 96
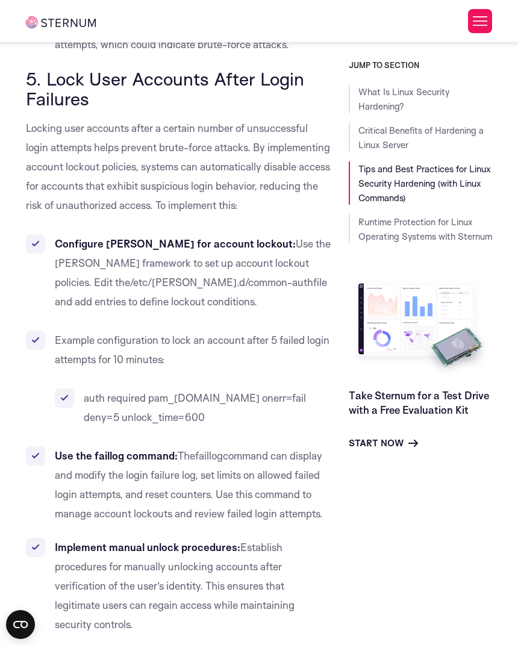
click at [93, 165] on span "Locking user accounts after a certain number of unsuccessful login attempts hel…" at bounding box center [178, 167] width 304 height 90
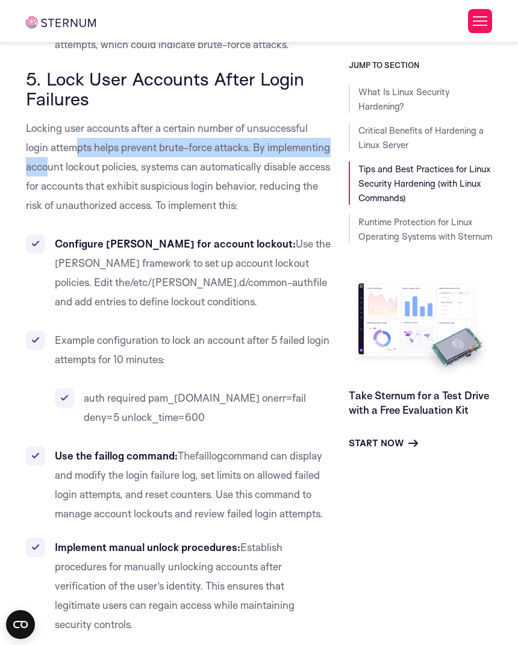
drag, startPoint x: 74, startPoint y: 158, endPoint x: 159, endPoint y: 207, distance: 98.2
click at [136, 201] on p "Locking user accounts after a certain number of unsuccessful login attempts hel…" at bounding box center [178, 167] width 305 height 96
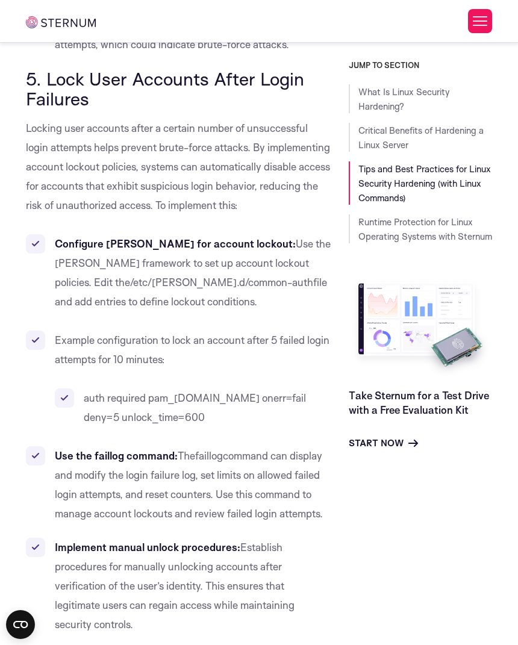
click at [164, 209] on span "Locking user accounts after a certain number of unsuccessful login attempts hel…" at bounding box center [178, 167] width 304 height 90
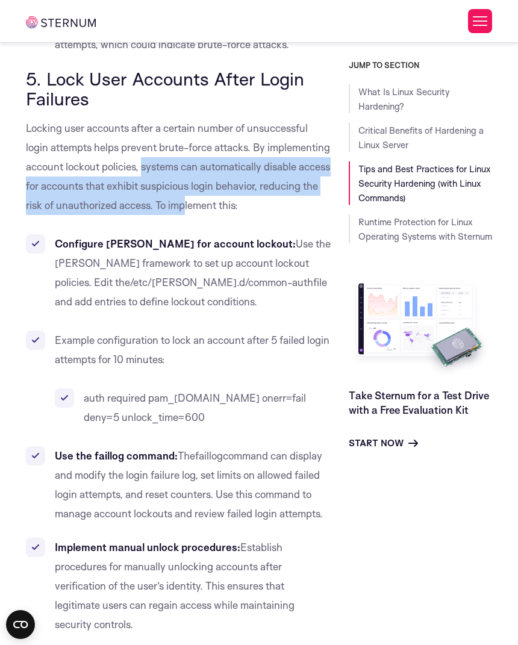
drag, startPoint x: 240, startPoint y: 219, endPoint x: 143, endPoint y: 167, distance: 110.5
click at [171, 180] on span "Locking user accounts after a certain number of unsuccessful login attempts hel…" at bounding box center [178, 167] width 304 height 90
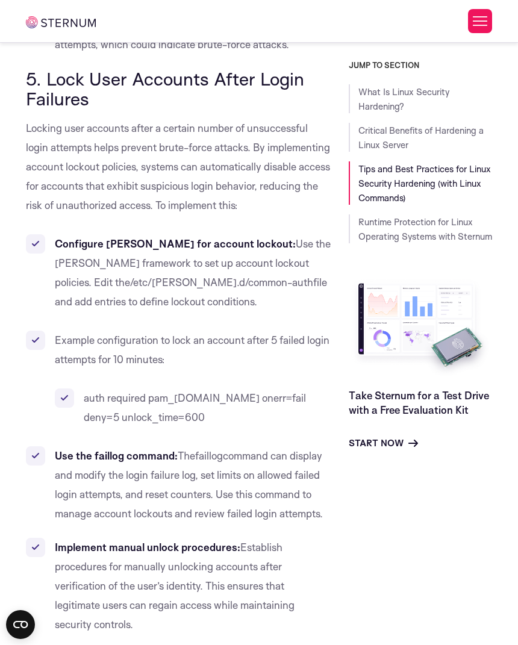
click at [143, 167] on span "Locking user accounts after a certain number of unsuccessful login attempts hel…" at bounding box center [178, 167] width 304 height 90
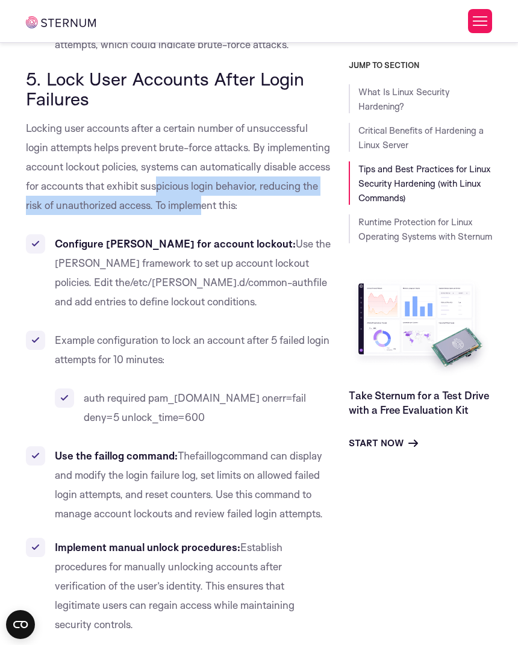
drag, startPoint x: 257, startPoint y: 220, endPoint x: 207, endPoint y: 196, distance: 55.2
click at [227, 204] on span "Locking user accounts after a certain number of unsuccessful login attempts hel…" at bounding box center [178, 167] width 304 height 90
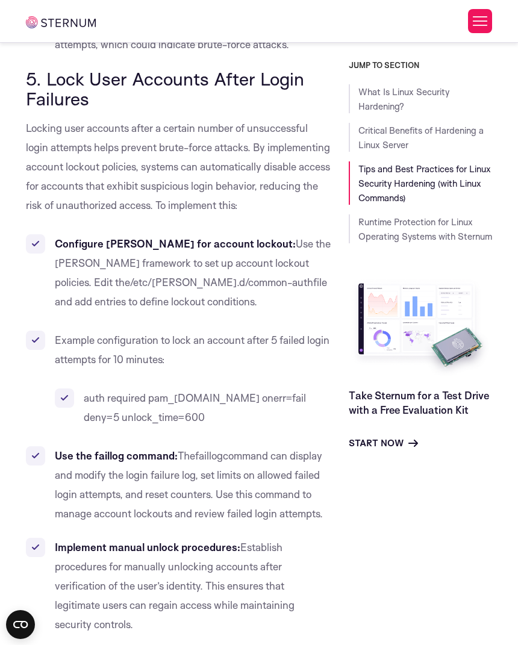
click at [201, 194] on p "Locking user accounts after a certain number of unsuccessful login attempts hel…" at bounding box center [178, 167] width 305 height 96
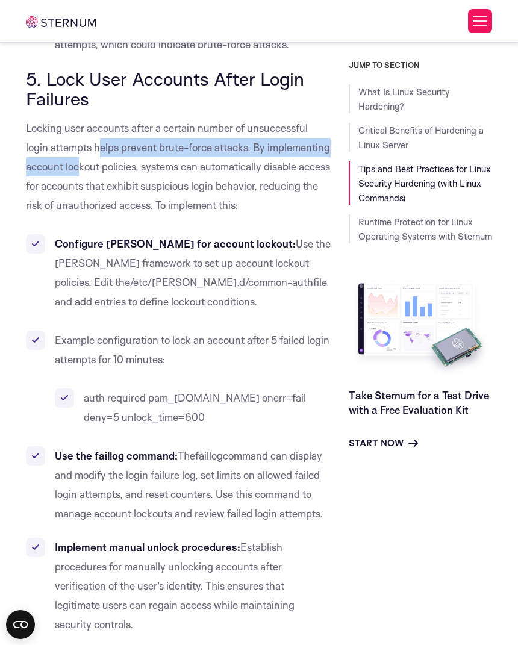
drag, startPoint x: 103, startPoint y: 162, endPoint x: 201, endPoint y: 208, distance: 108.0
click at [145, 186] on span "Locking user accounts after a certain number of unsuccessful login attempts hel…" at bounding box center [178, 167] width 304 height 90
click at [234, 211] on span "Locking user accounts after a certain number of unsuccessful login attempts hel…" at bounding box center [178, 167] width 304 height 90
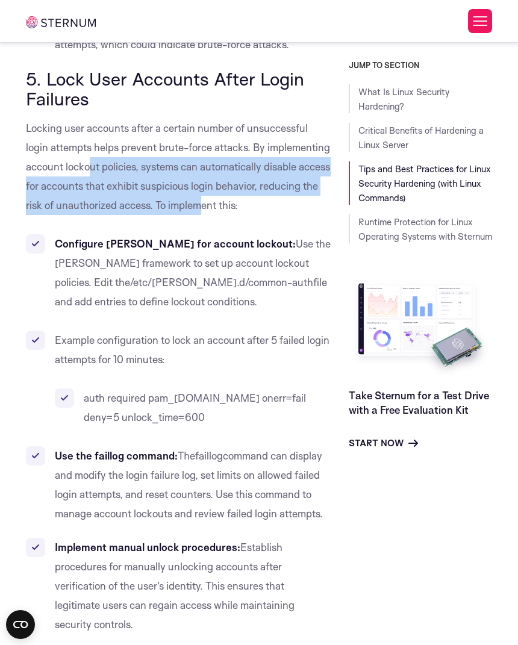
drag, startPoint x: 213, startPoint y: 198, endPoint x: 107, endPoint y: 176, distance: 107.5
click at [128, 184] on span "Locking user accounts after a certain number of unsuccessful login attempts hel…" at bounding box center [178, 167] width 304 height 90
drag, startPoint x: 105, startPoint y: 176, endPoint x: 96, endPoint y: 170, distance: 10.7
click at [105, 177] on p "Locking user accounts after a certain number of unsuccessful login attempts hel…" at bounding box center [178, 167] width 305 height 96
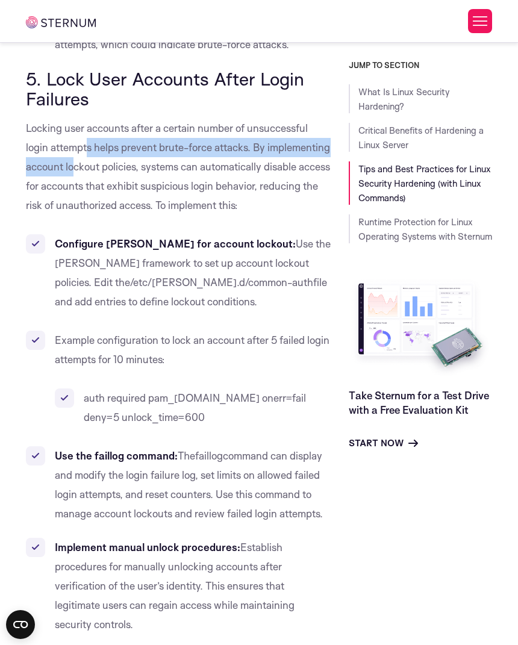
drag, startPoint x: 86, startPoint y: 161, endPoint x: 185, endPoint y: 214, distance: 112.3
click at [182, 212] on p "Locking user accounts after a certain number of unsuccessful login attempts hel…" at bounding box center [178, 167] width 305 height 96
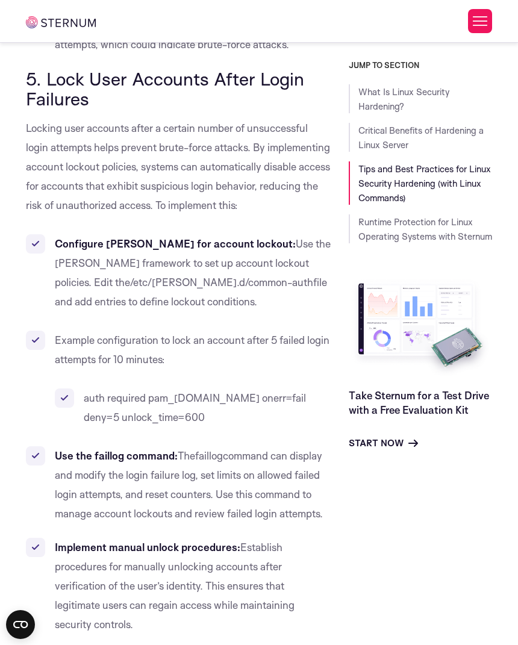
drag, startPoint x: 185, startPoint y: 214, endPoint x: 232, endPoint y: 222, distance: 47.7
click at [187, 214] on p "Locking user accounts after a certain number of unsuccessful login attempts hel…" at bounding box center [178, 167] width 305 height 96
